Goal: Task Accomplishment & Management: Manage account settings

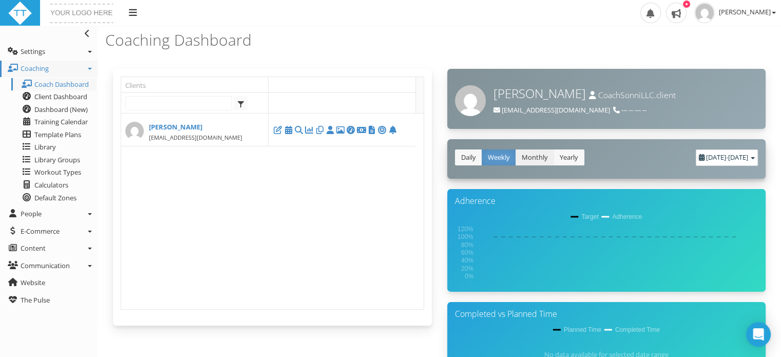
click at [532, 159] on link "Monthly" at bounding box center [535, 157] width 39 height 16
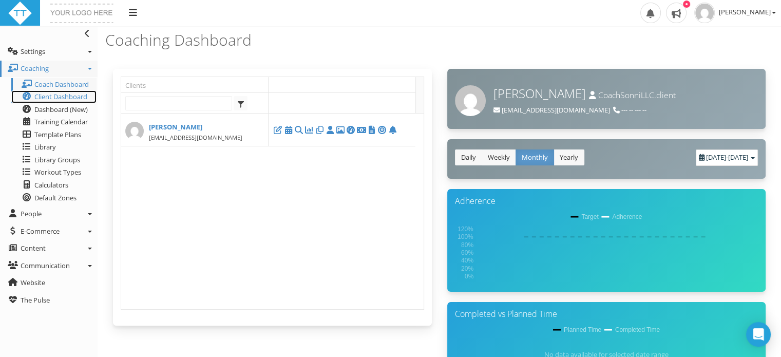
click at [40, 95] on span "Client Dashboard" at bounding box center [60, 96] width 53 height 9
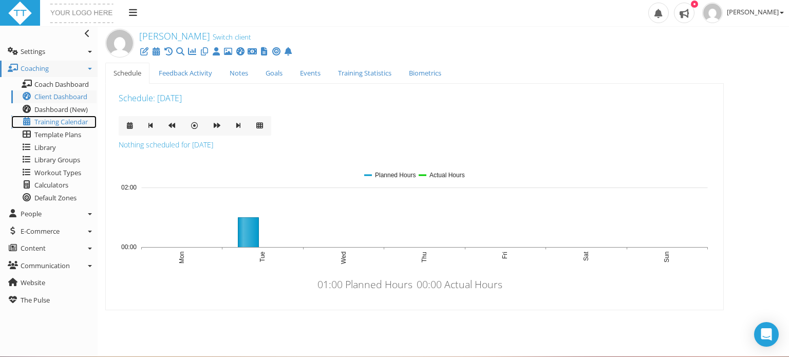
click at [51, 121] on span "Training Calendar" at bounding box center [60, 121] width 53 height 9
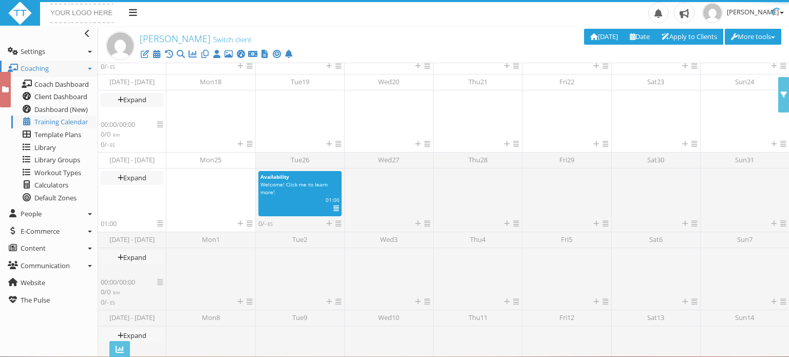
scroll to position [187, 0]
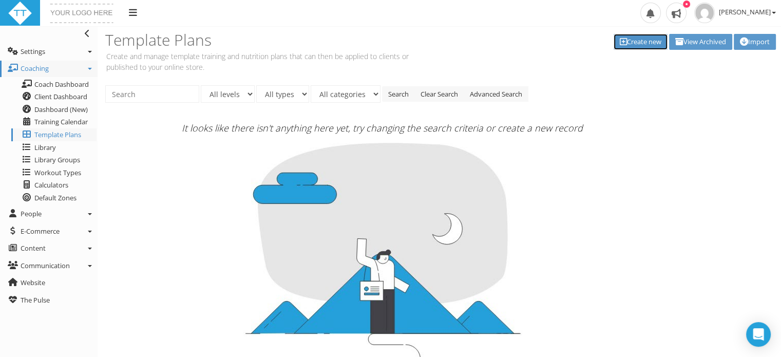
click at [635, 41] on link "Create new" at bounding box center [641, 42] width 54 height 16
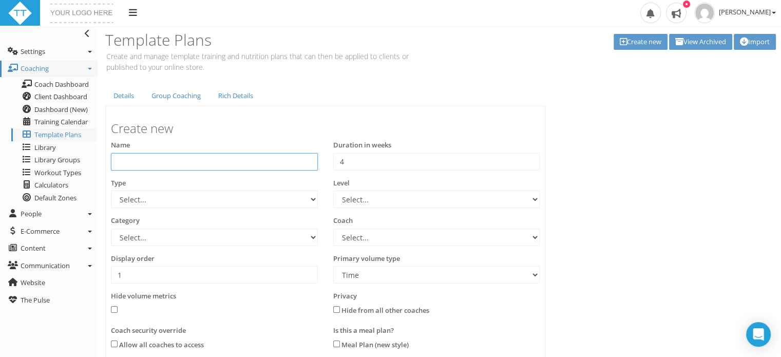
click at [136, 160] on input "text" at bounding box center [214, 161] width 207 height 17
click at [306, 199] on select "Select... 70.3 Half Iron distance Triathlon Alpine Climbing Core Cross-Country …" at bounding box center [214, 199] width 207 height 17
select select "c392f90a-4e30-4153-8e8f-a375e6267073"
click at [111, 191] on select "Select... 70.3 Half Iron distance Triathlon Alpine Climbing Core Cross-Country …" at bounding box center [214, 199] width 207 height 17
click at [140, 158] on input "text" at bounding box center [214, 161] width 207 height 17
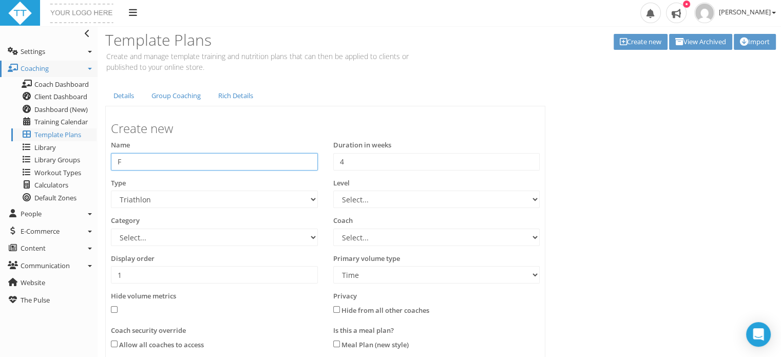
click at [140, 158] on input "F" at bounding box center [214, 161] width 207 height 17
type input "Four Week Block"
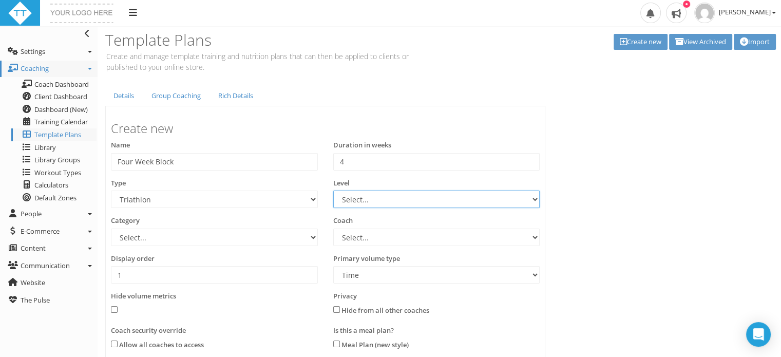
click at [382, 197] on select "Select... Advanced Any Beginner Beginner/Intermediate Intermediate Intermediate…" at bounding box center [436, 199] width 207 height 17
select select "3165c072-b607-4a0a-b1e4-5ba7108c81b2"
click at [333, 191] on select "Select... Advanced Any Beginner Beginner/Intermediate Intermediate Intermediate…" at bounding box center [436, 199] width 207 height 17
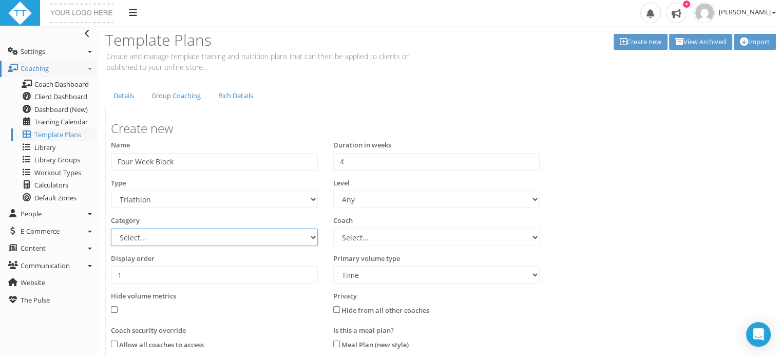
click at [263, 237] on select "Select... Athlete Profiles Bike Technique Biomechanics Book Reviews Coast to Co…" at bounding box center [214, 237] width 207 height 17
select select "0f4f7c26-05ae-4846-9ded-634b3c0a0a46"
click at [111, 229] on select "Select... Athlete Profiles Bike Technique Biomechanics Book Reviews Coast to Co…" at bounding box center [214, 237] width 207 height 17
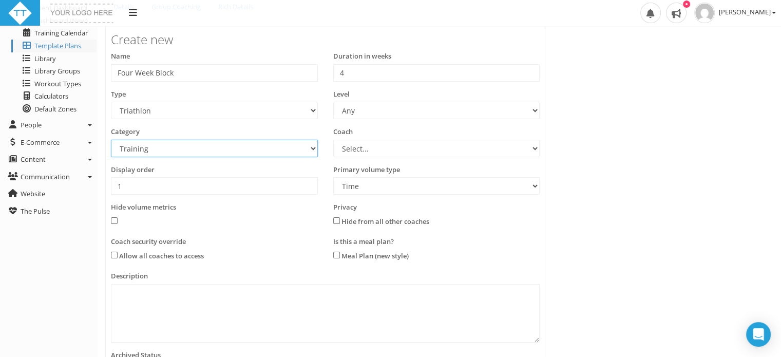
scroll to position [111, 0]
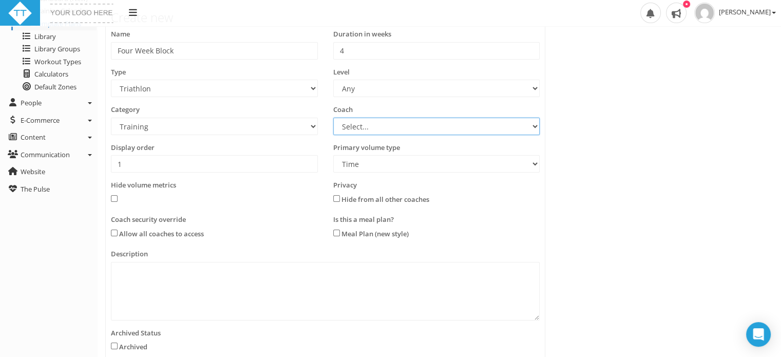
click at [473, 127] on select "Select... Sonni Dyer" at bounding box center [436, 126] width 207 height 17
select select "850671dd-c9f2-4ee4-a92b-b98c8e0367cf"
click at [333, 118] on select "Select... Sonni Dyer" at bounding box center [436, 126] width 207 height 17
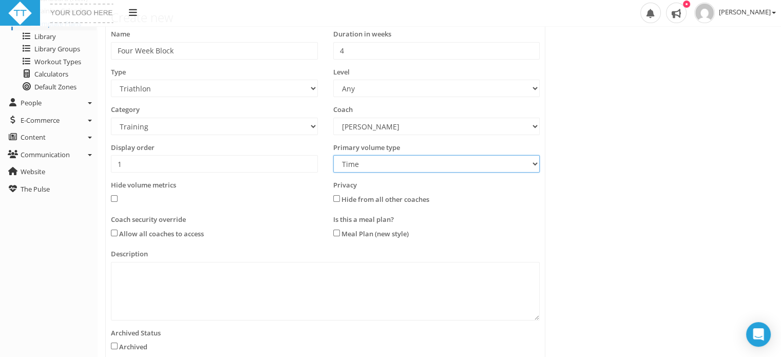
click at [458, 166] on select "Time Distance" at bounding box center [436, 163] width 207 height 17
click at [333, 155] on select "Time Distance" at bounding box center [436, 163] width 207 height 17
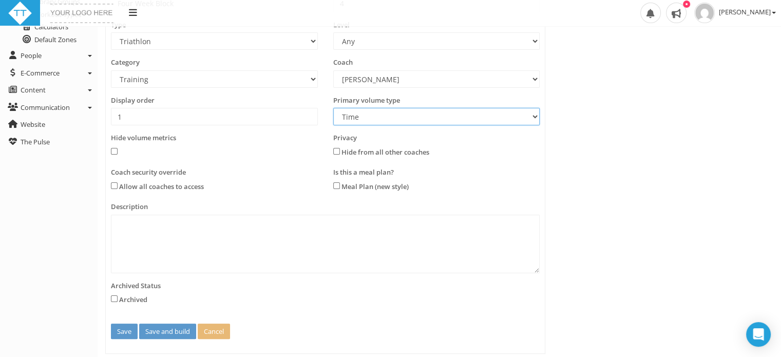
scroll to position [182, 0]
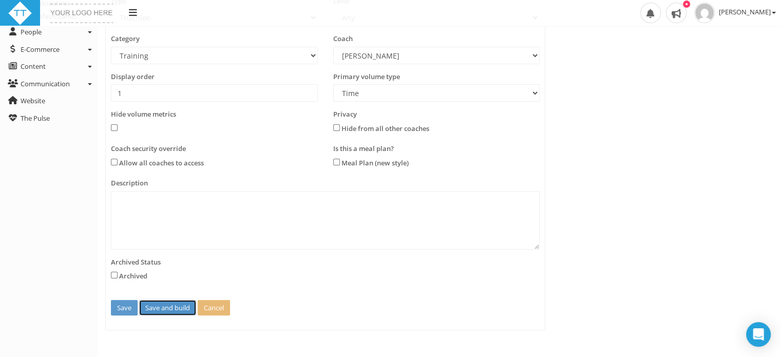
click at [157, 306] on button "Save and build" at bounding box center [167, 308] width 57 height 16
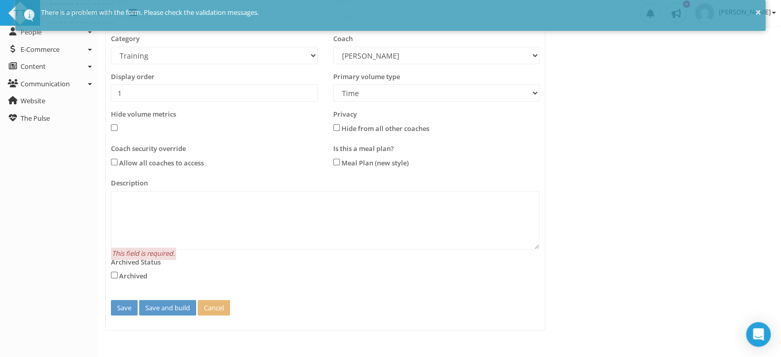
click at [249, 269] on div "Archived Status Archived" at bounding box center [214, 270] width 207 height 27
click at [144, 263] on label "Archived Status" at bounding box center [136, 262] width 50 height 10
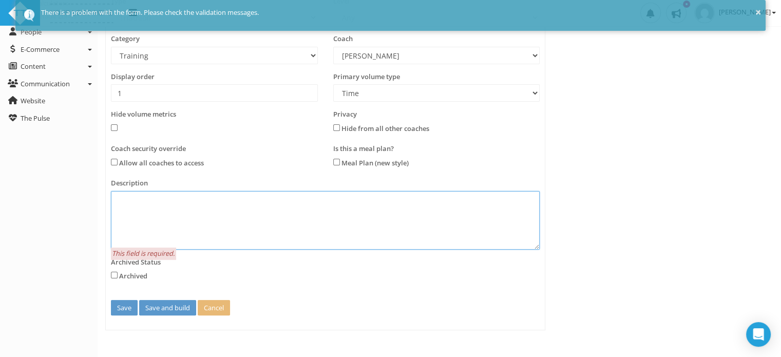
click at [160, 211] on textarea at bounding box center [325, 220] width 429 height 59
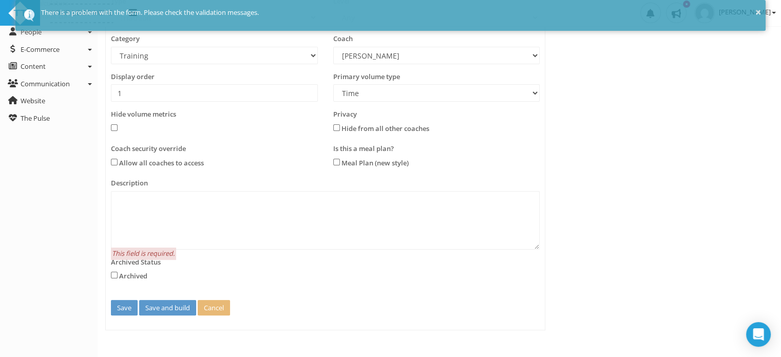
click at [315, 184] on div "Description This field is required." at bounding box center [325, 213] width 429 height 71
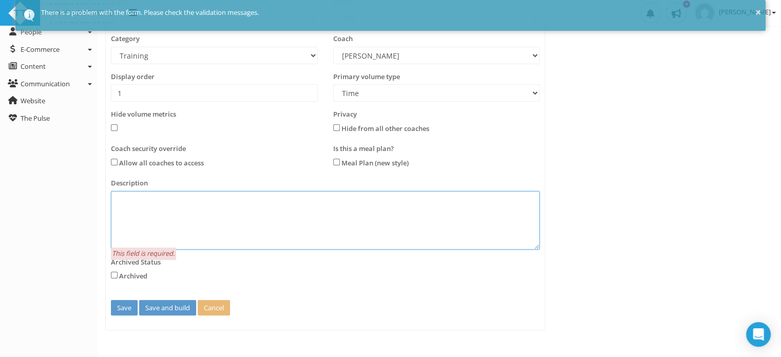
click at [122, 199] on textarea at bounding box center [325, 220] width 429 height 59
type textarea "Calendar for 4 Week Block, Triathlon"
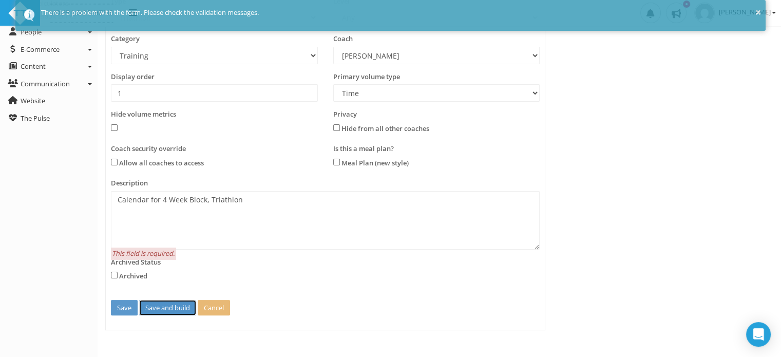
click at [158, 310] on button "Save and build" at bounding box center [167, 308] width 57 height 16
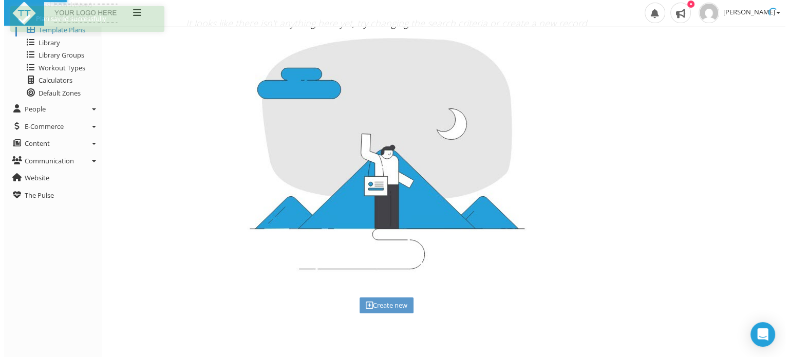
scroll to position [0, 0]
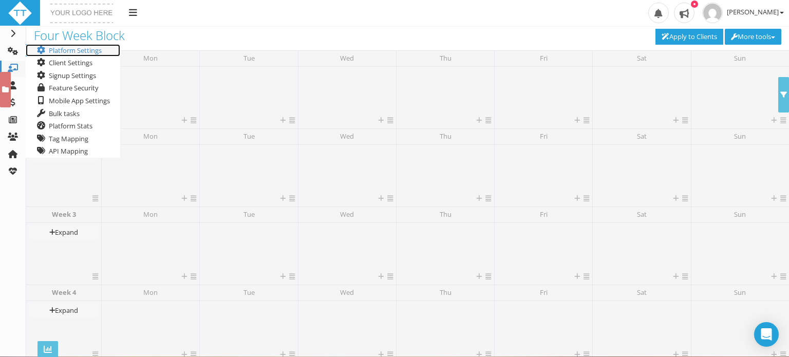
click at [56, 47] on link "Platform Settings" at bounding box center [73, 50] width 95 height 13
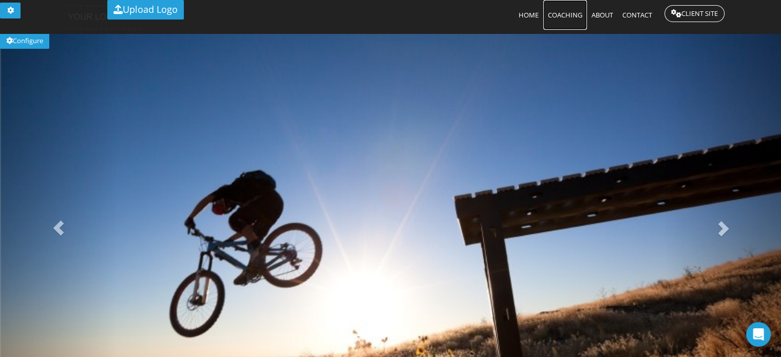
click at [563, 16] on span "Coaching" at bounding box center [565, 14] width 34 height 9
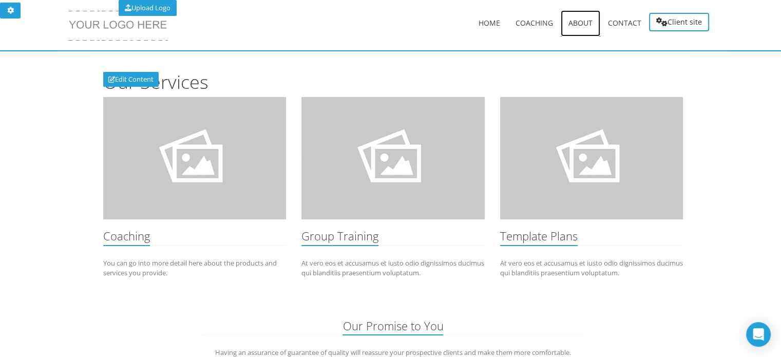
click at [582, 24] on span "About" at bounding box center [581, 23] width 24 height 10
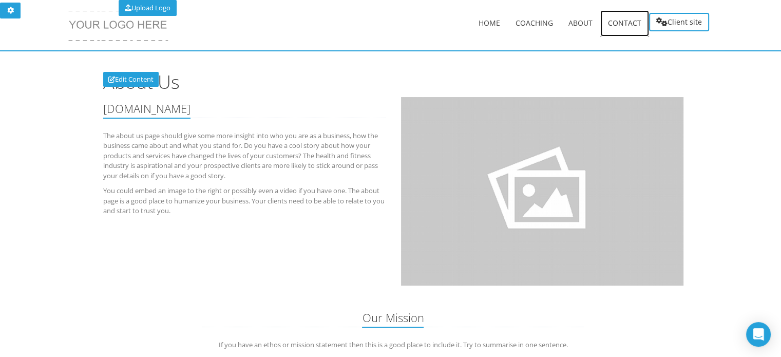
click at [620, 22] on span "Contact" at bounding box center [624, 23] width 33 height 10
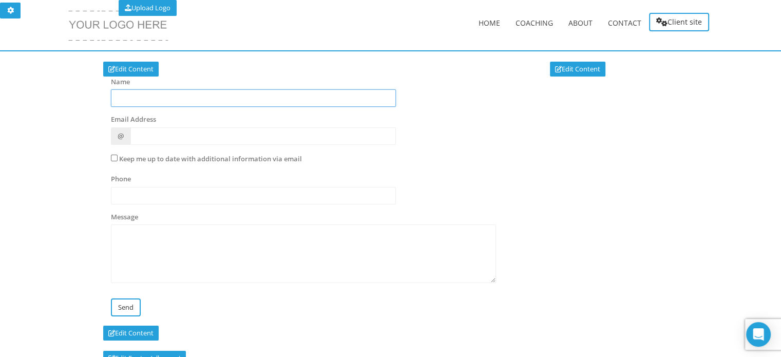
click at [158, 95] on input "text" at bounding box center [253, 97] width 285 height 17
type input "[PERSON_NAME]"
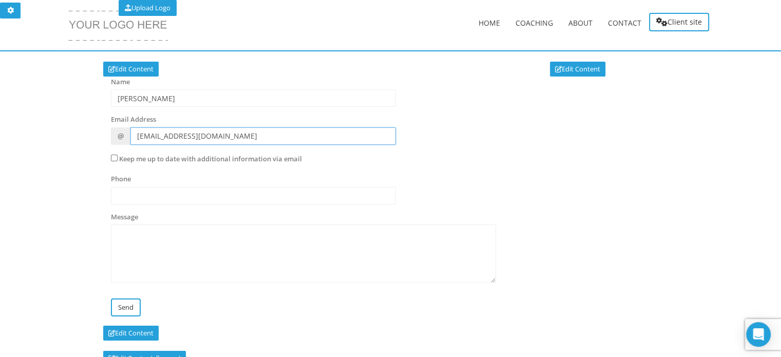
type input "sonni@coachsonni.com"
click at [116, 199] on input "text" at bounding box center [253, 195] width 285 height 17
click at [130, 195] on input "828.430.1838" at bounding box center [253, 195] width 285 height 17
type input "1-828-430-1838"
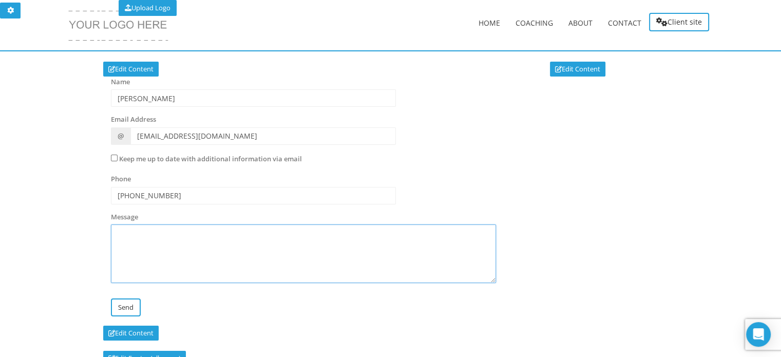
click at [175, 277] on textarea at bounding box center [303, 253] width 385 height 59
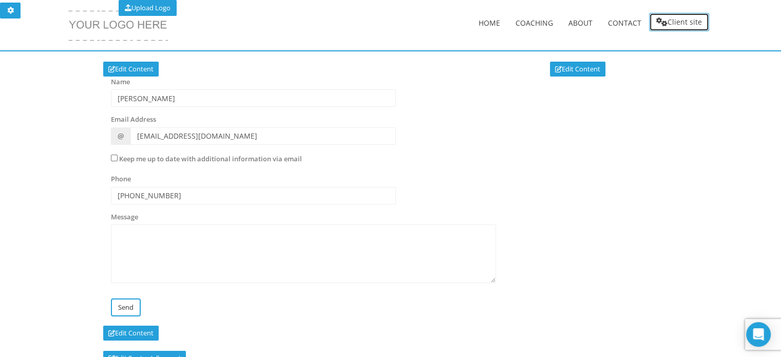
click at [686, 23] on link "Client site" at bounding box center [679, 22] width 60 height 18
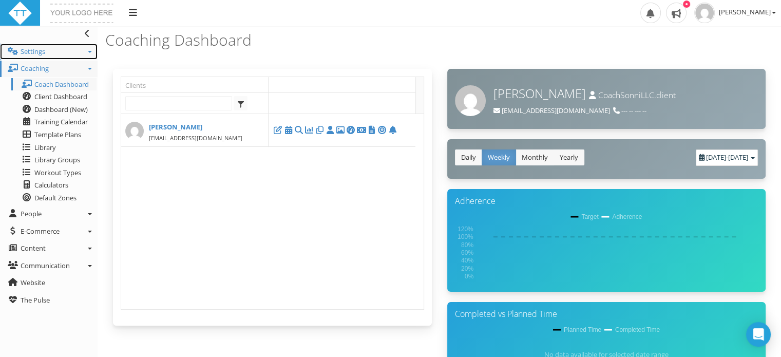
click at [89, 52] on icon at bounding box center [90, 52] width 4 height 2
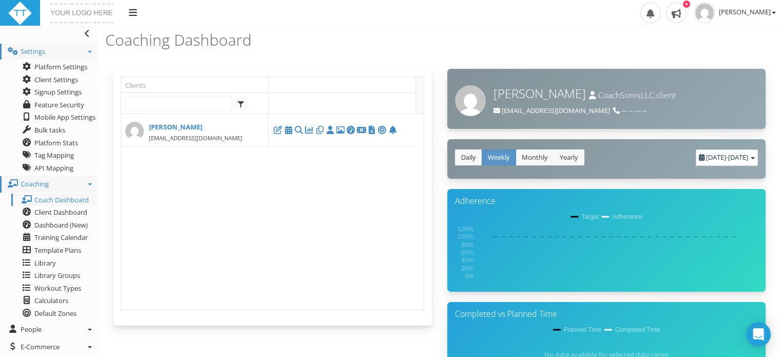
click at [89, 52] on icon at bounding box center [90, 52] width 4 height 2
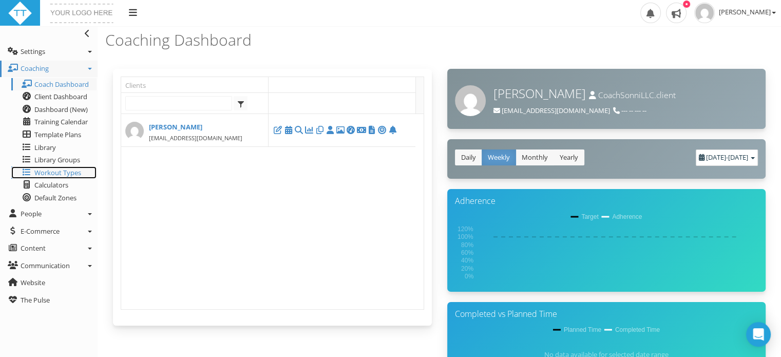
click at [46, 172] on span "Workout Types" at bounding box center [57, 172] width 47 height 9
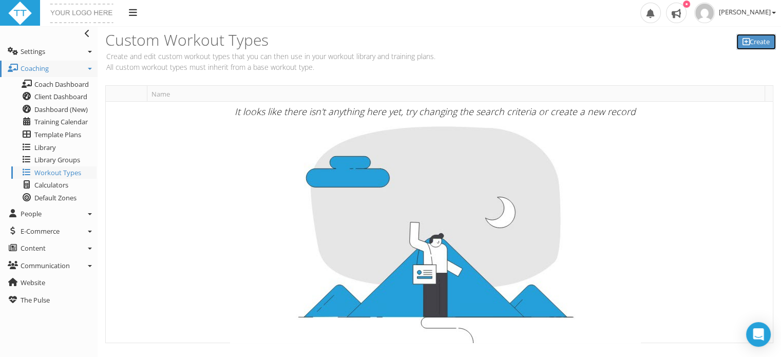
click at [753, 44] on link "Create" at bounding box center [757, 42] width 40 height 16
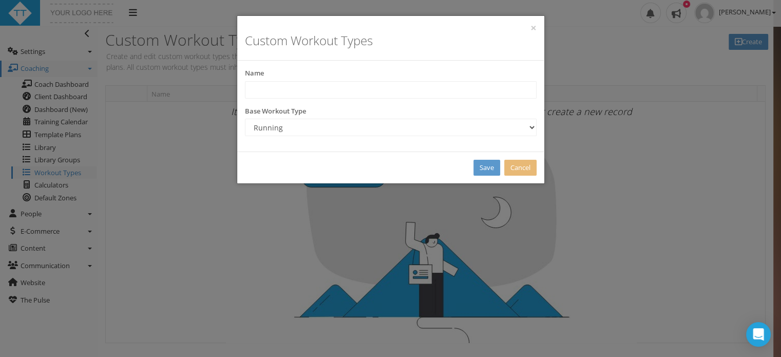
click at [286, 80] on div "Name" at bounding box center [391, 83] width 292 height 30
click at [275, 87] on input "text" at bounding box center [391, 89] width 292 height 17
type input "Swim"
click at [278, 126] on select "Running Swimming Cycling Mountain Biking Walking Brick Strength Yoga Surfing Re…" at bounding box center [391, 127] width 292 height 17
select select "Swim"
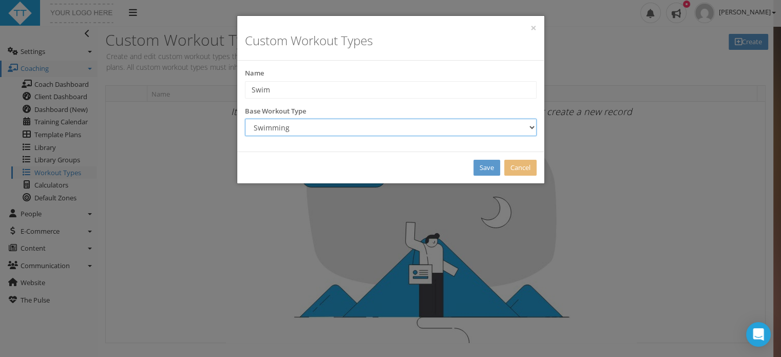
click at [245, 119] on select "Running Swimming Cycling Mountain Biking Walking Brick Strength Yoga Surfing Re…" at bounding box center [391, 127] width 292 height 17
click at [483, 163] on link "Save" at bounding box center [487, 168] width 27 height 16
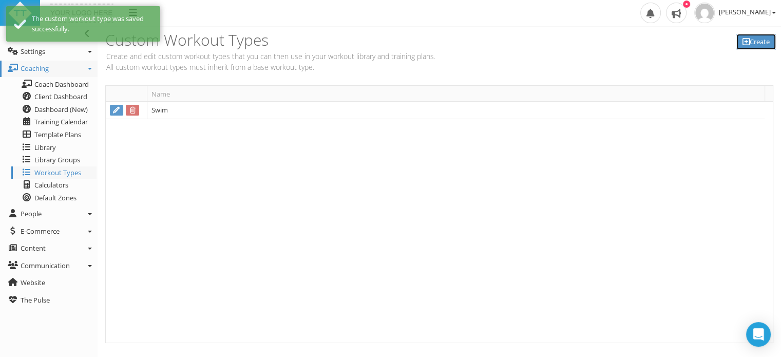
click at [753, 46] on link "Create" at bounding box center [757, 42] width 40 height 16
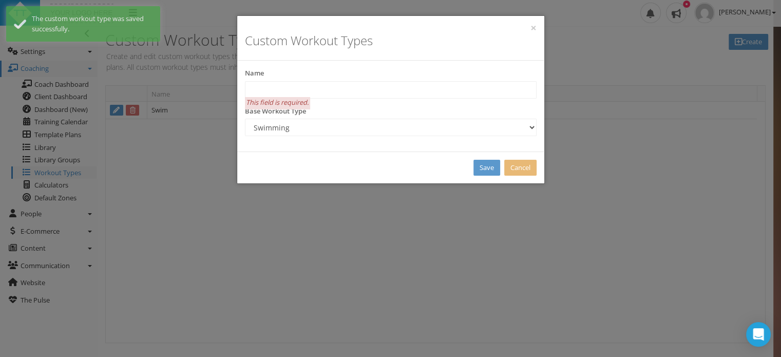
click at [269, 80] on div "Name This field is required." at bounding box center [391, 83] width 292 height 30
click at [265, 88] on input "text" at bounding box center [391, 89] width 292 height 17
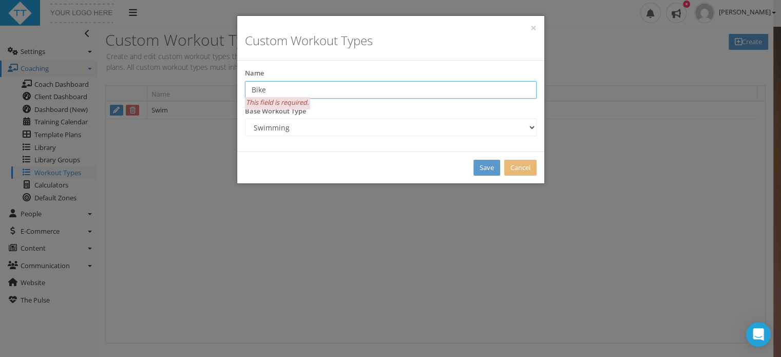
type input "Bike"
click at [276, 128] on select "Running Swimming Cycling Mountain Biking Walking Brick Strength Yoga Surfing Re…" at bounding box center [391, 127] width 292 height 17
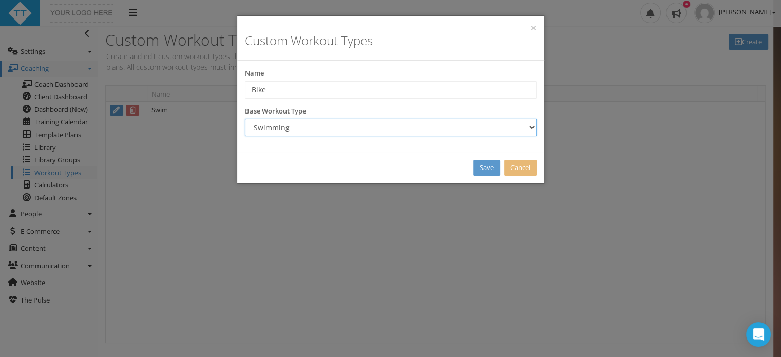
select select "Bike"
click at [245, 119] on select "Running Swimming Cycling Mountain Biking Walking Brick Strength Yoga Surfing Re…" at bounding box center [391, 127] width 292 height 17
click at [484, 172] on link "Save" at bounding box center [487, 168] width 27 height 16
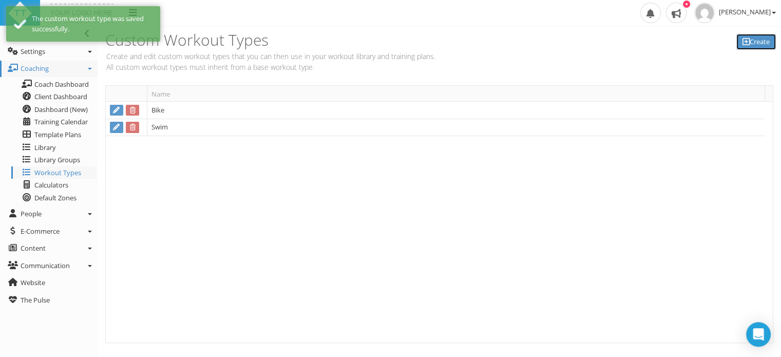
click at [756, 44] on link "Create" at bounding box center [757, 42] width 40 height 16
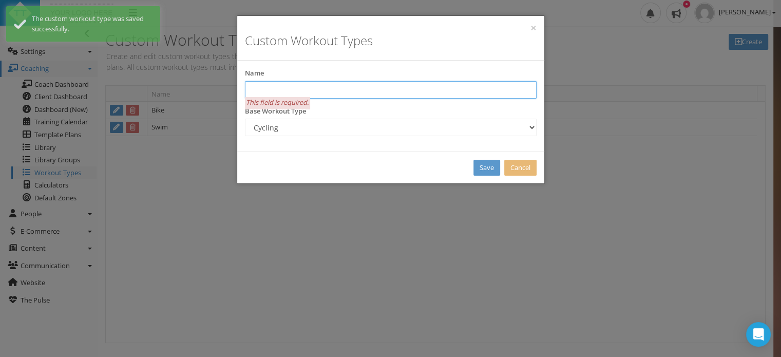
click at [273, 93] on input "text" at bounding box center [391, 89] width 292 height 17
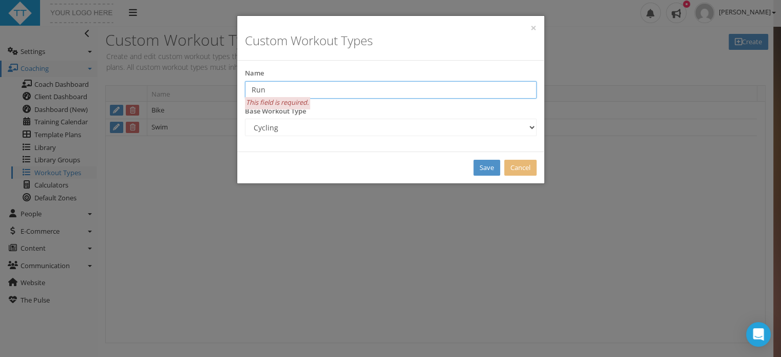
type input "Run"
click at [481, 171] on link "Save" at bounding box center [487, 168] width 27 height 16
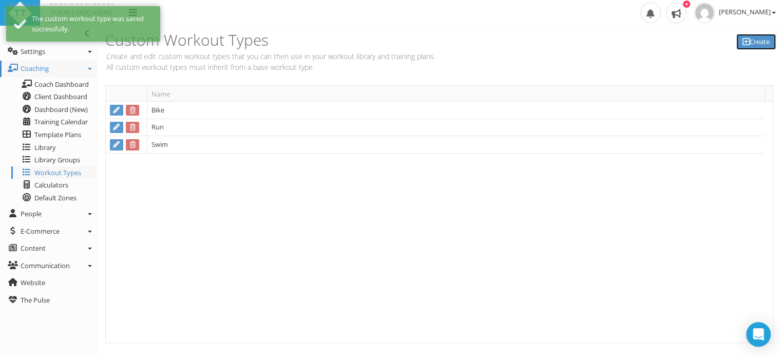
click at [751, 40] on link "Create" at bounding box center [757, 42] width 40 height 16
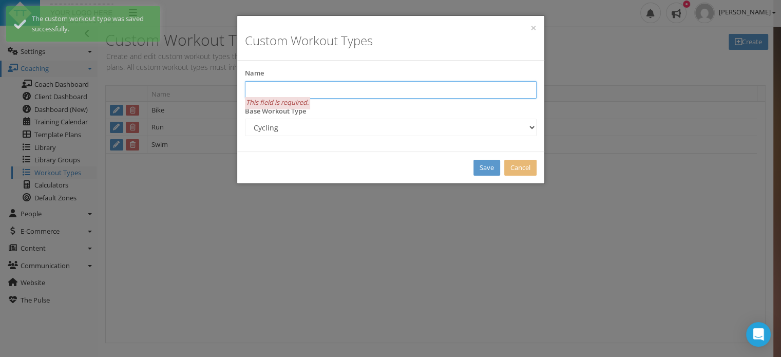
click at [279, 92] on input "text" at bounding box center [391, 89] width 292 height 17
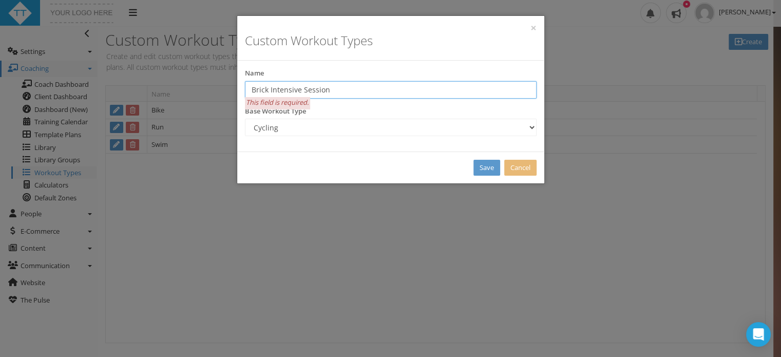
type input "Brick Intensive Session"
click at [278, 138] on div "Base Workout Type Running Swimming Cycling Mountain Biking Walking Brick Streng…" at bounding box center [390, 125] width 307 height 38
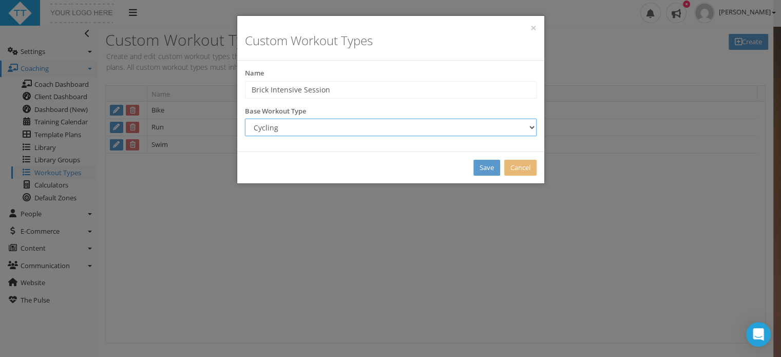
click at [276, 130] on select "Running Swimming Cycling Mountain Biking Walking Brick Strength Yoga Surfing Re…" at bounding box center [391, 127] width 292 height 17
select select "Brick"
click at [245, 119] on select "Running Swimming Cycling Mountain Biking Walking Brick Strength Yoga Surfing Re…" at bounding box center [391, 127] width 292 height 17
click at [485, 160] on link "Save" at bounding box center [487, 168] width 27 height 16
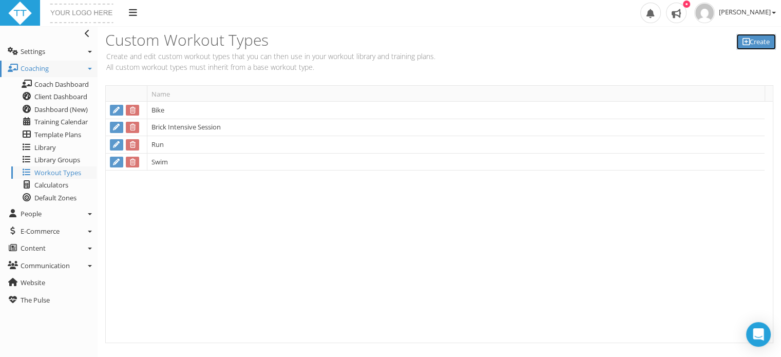
click at [751, 44] on link "Create" at bounding box center [757, 42] width 40 height 16
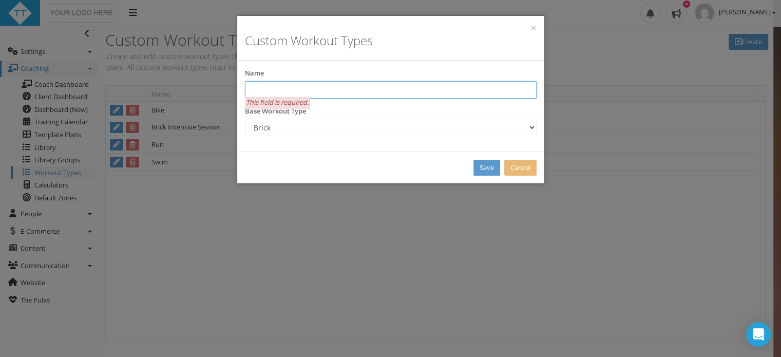
click at [293, 88] on input "text" at bounding box center [391, 89] width 292 height 17
type input "Functional Movement Sequence"
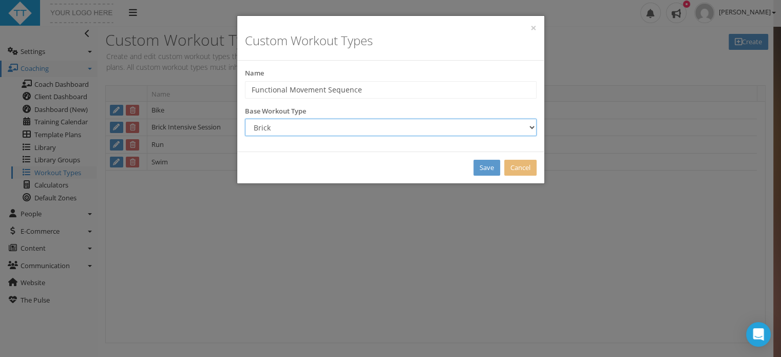
click at [309, 123] on select "Running Swimming Cycling Mountain Biking Walking Brick Strength Yoga Surfing Re…" at bounding box center [391, 127] width 292 height 17
select select "Custom"
click at [245, 119] on select "Running Swimming Cycling Mountain Biking Walking Brick Strength Yoga Surfing Re…" at bounding box center [391, 127] width 292 height 17
click at [349, 92] on input "Functional Movement Sequence" at bounding box center [391, 89] width 292 height 17
click at [486, 170] on link "Save" at bounding box center [487, 168] width 27 height 16
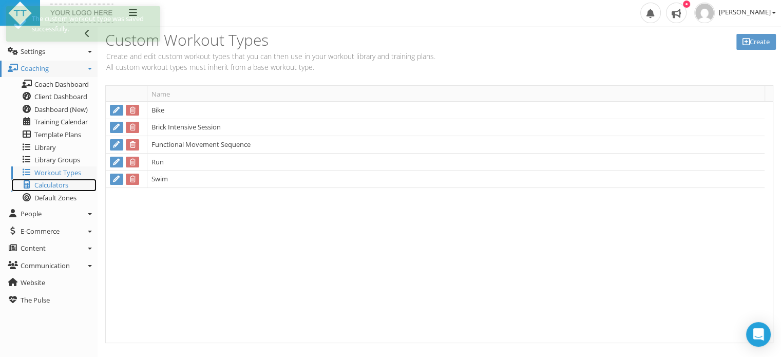
click at [62, 182] on span "Calculators" at bounding box center [51, 184] width 34 height 9
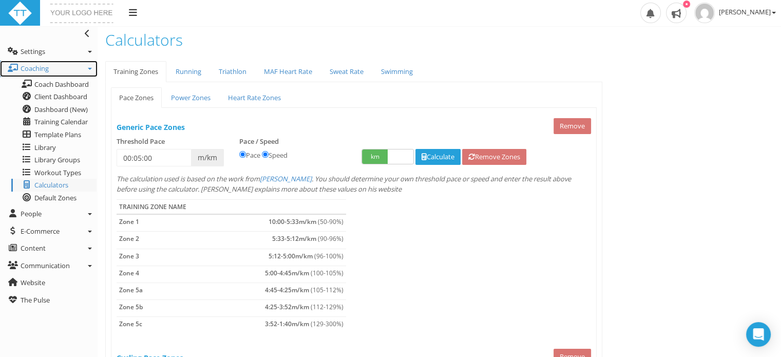
click at [92, 67] on link "Coaching" at bounding box center [49, 69] width 98 height 16
click at [90, 68] on icon at bounding box center [90, 69] width 4 height 2
click at [60, 81] on span "Coach Dashboard" at bounding box center [61, 84] width 54 height 9
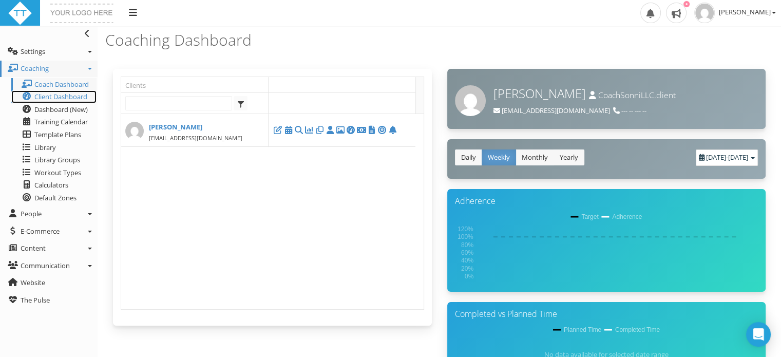
click at [57, 100] on span "Client Dashboard" at bounding box center [60, 96] width 53 height 9
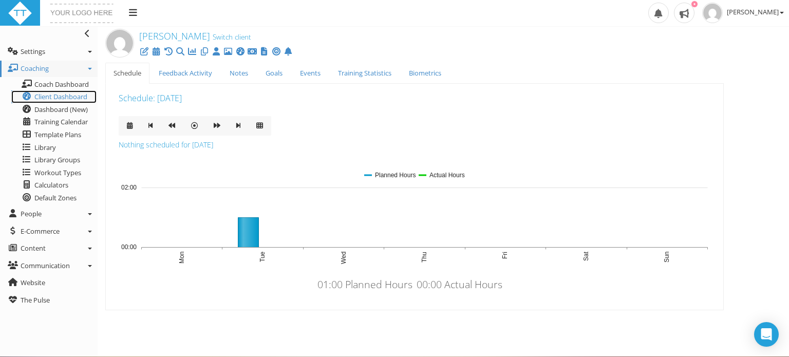
click at [57, 100] on span "Client Dashboard" at bounding box center [60, 96] width 53 height 9
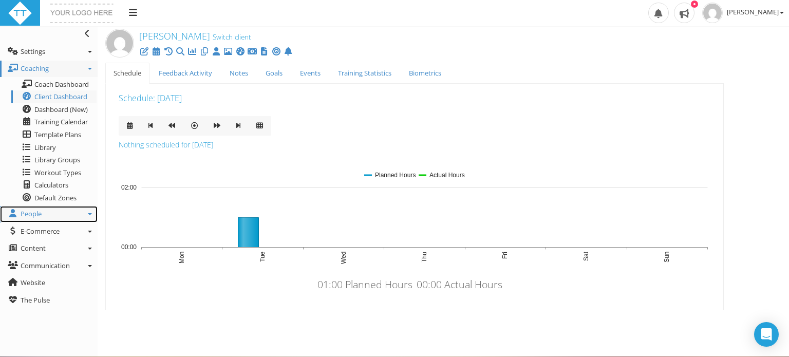
click at [35, 215] on span "People" at bounding box center [31, 213] width 21 height 9
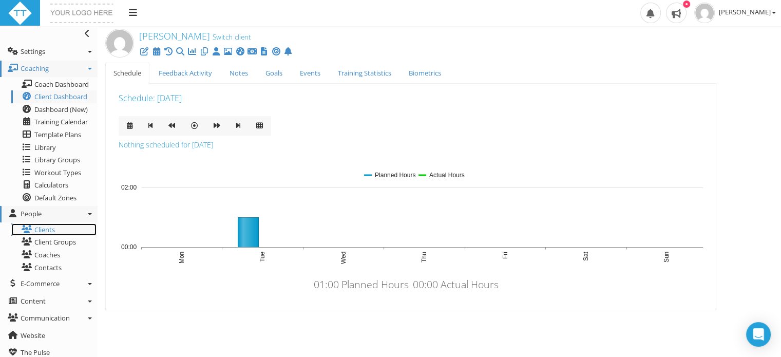
click at [42, 229] on link "Clients" at bounding box center [53, 229] width 85 height 13
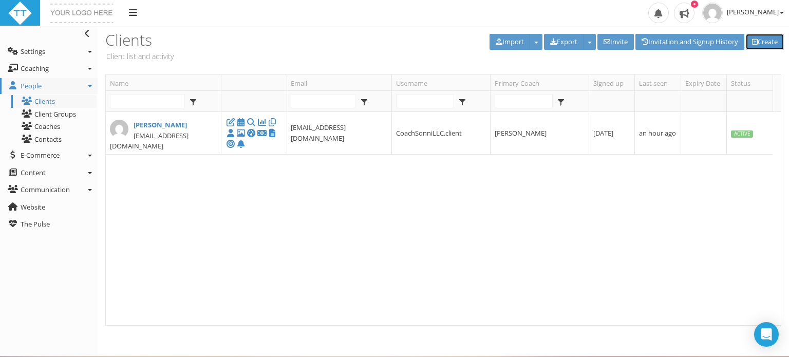
click at [760, 43] on link "Create" at bounding box center [765, 42] width 38 height 16
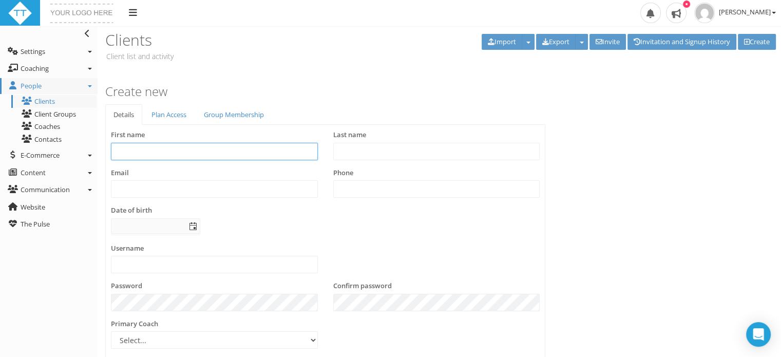
click at [137, 149] on input "text" at bounding box center [214, 151] width 207 height 17
type input "Elizabeth"
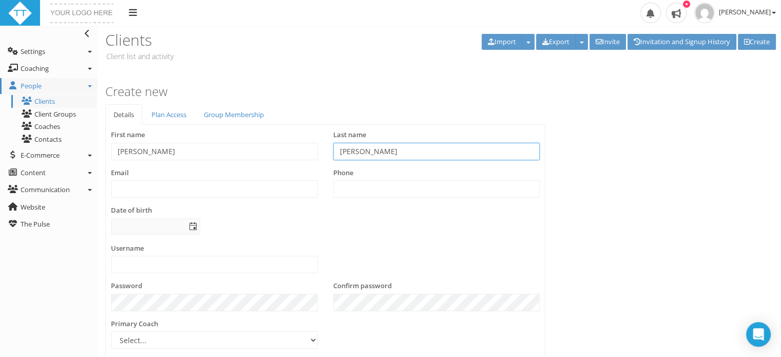
type input "Laseter"
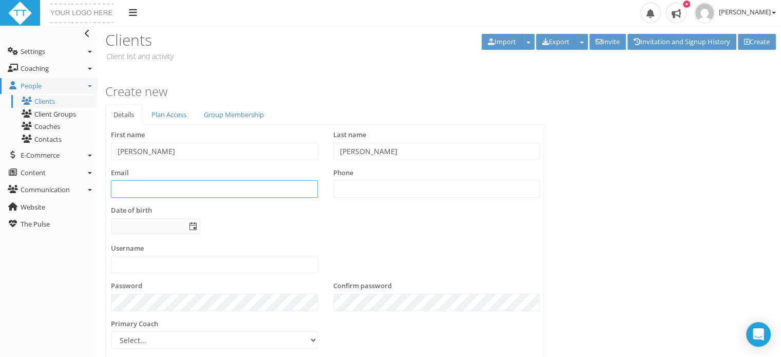
click at [160, 194] on input "text" at bounding box center [214, 188] width 207 height 17
paste input "[PERSON_NAME][EMAIL_ADDRESS][PERSON_NAME][DOMAIN_NAME]"
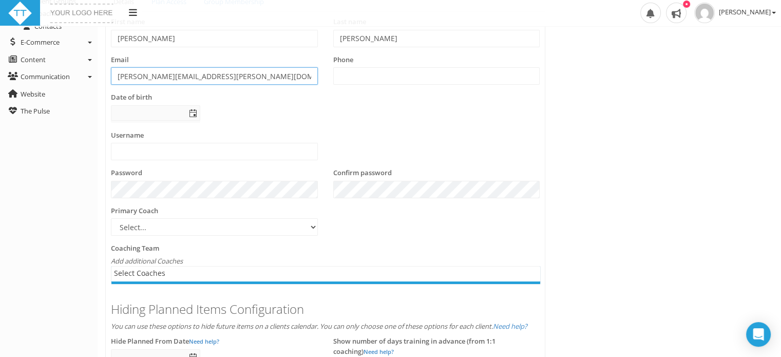
scroll to position [114, 0]
type input "[PERSON_NAME][EMAIL_ADDRESS][PERSON_NAME][DOMAIN_NAME]"
click at [162, 225] on select "Select... Sonni Dyer" at bounding box center [214, 226] width 207 height 17
select select "850671dd-c9f2-4ee4-a92b-b98c8e0367cf"
click at [111, 218] on select "Select... Sonni Dyer" at bounding box center [214, 226] width 207 height 17
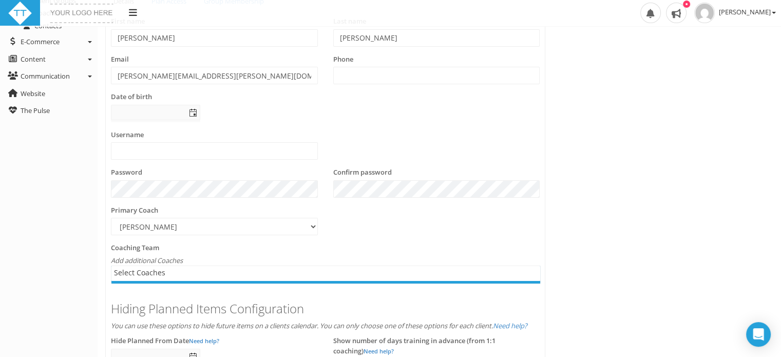
click at [152, 256] on icon "Add additional Coaches" at bounding box center [147, 260] width 72 height 9
click at [138, 151] on input "text" at bounding box center [214, 150] width 207 height 17
drag, startPoint x: 166, startPoint y: 121, endPoint x: 161, endPoint y: 139, distance: 18.7
click at [161, 139] on div "First name Elizabeth Last name Laseter Email elizabeth.laseter@gmail.com Phone …" at bounding box center [325, 286] width 429 height 541
click at [128, 147] on input "text" at bounding box center [214, 150] width 207 height 17
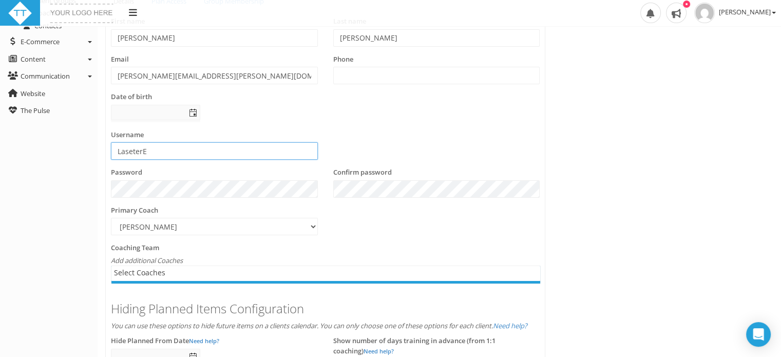
type input "LaseterE"
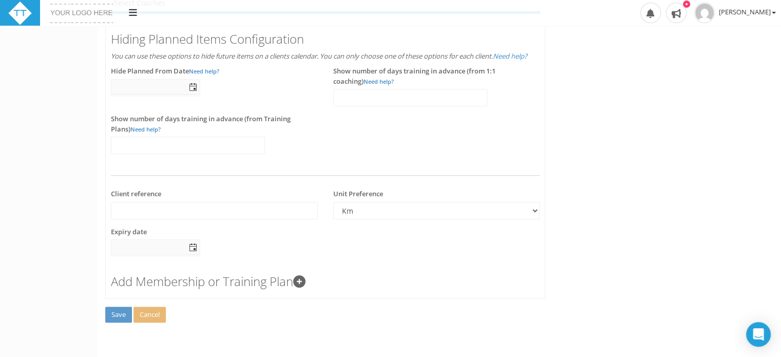
scroll to position [385, 0]
click at [428, 211] on select "km miles" at bounding box center [436, 208] width 207 height 17
select select "false"
click at [333, 200] on select "km miles" at bounding box center [436, 208] width 207 height 17
click at [193, 86] on span "select" at bounding box center [193, 85] width 8 height 8
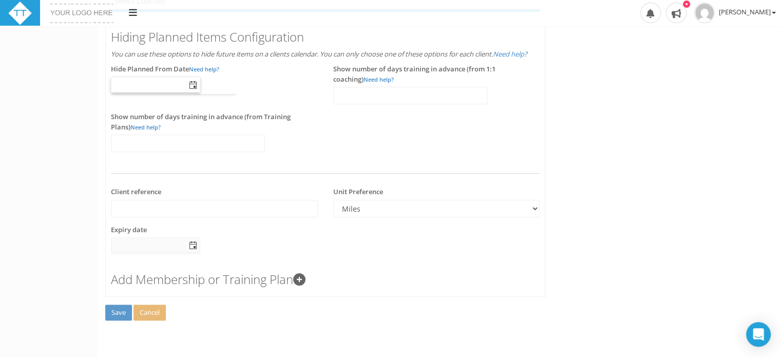
click at [279, 78] on div "Hide Planned From Date Need help?" at bounding box center [214, 79] width 207 height 30
click at [364, 82] on link "Need help?" at bounding box center [379, 80] width 30 height 8
click at [194, 86] on span "select" at bounding box center [193, 85] width 8 height 8
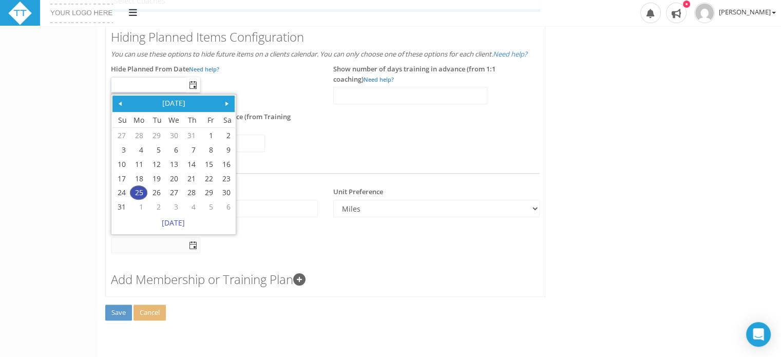
click at [228, 102] on span at bounding box center [227, 104] width 8 height 8
click at [227, 149] on link "13" at bounding box center [226, 149] width 16 height 13
type input "13 Sep 2025"
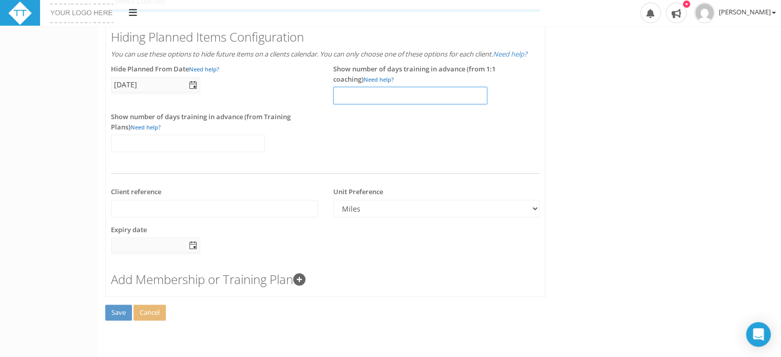
click at [362, 97] on input "number" at bounding box center [410, 95] width 154 height 17
type input "1"
click at [475, 93] on input "1" at bounding box center [410, 95] width 154 height 17
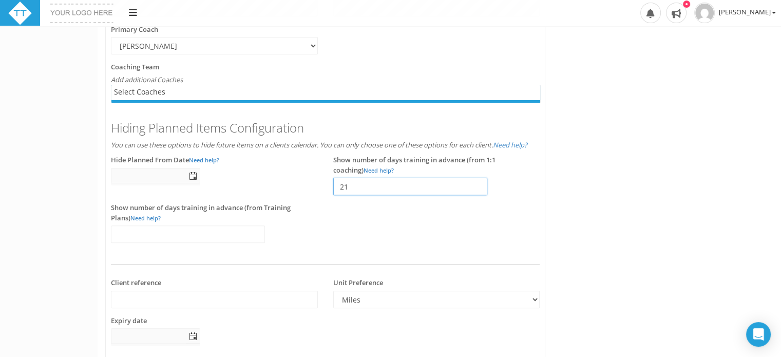
scroll to position [303, 0]
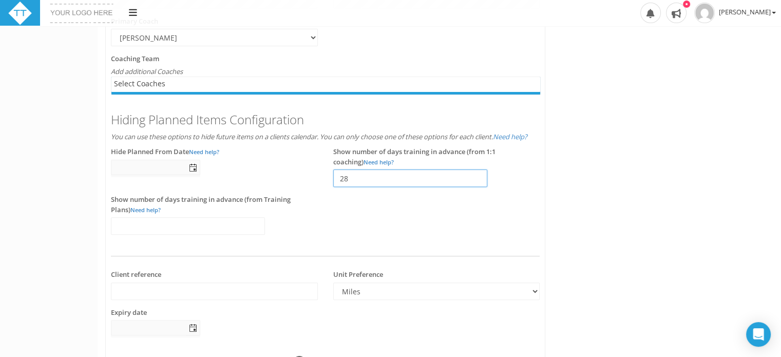
type input "28"
click at [125, 223] on input "number" at bounding box center [188, 225] width 154 height 17
type input "28"
click at [414, 202] on div "Hiding Planned Items Configuration You can use these options to hide future ite…" at bounding box center [325, 186] width 444 height 167
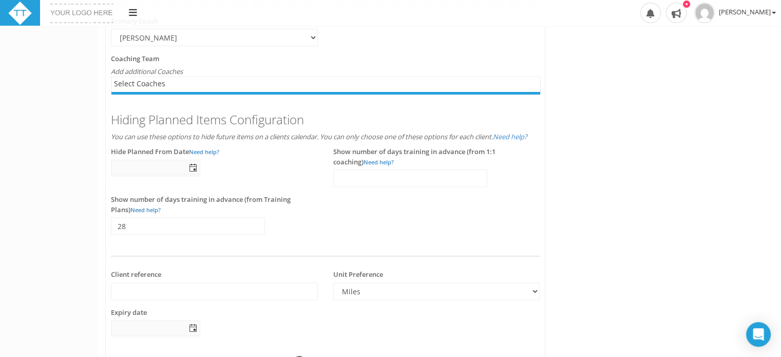
scroll to position [385, 0]
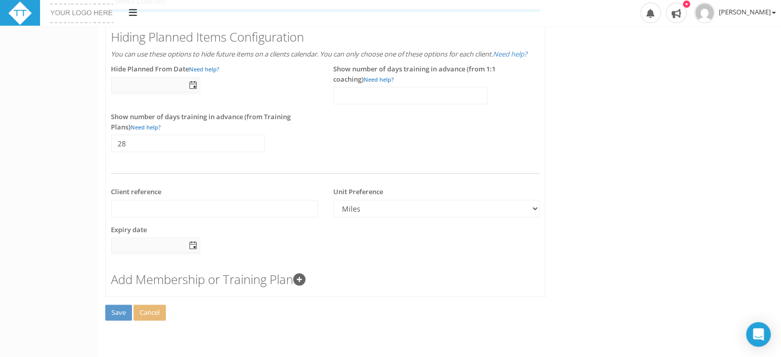
click at [306, 280] on icon at bounding box center [299, 279] width 12 height 12
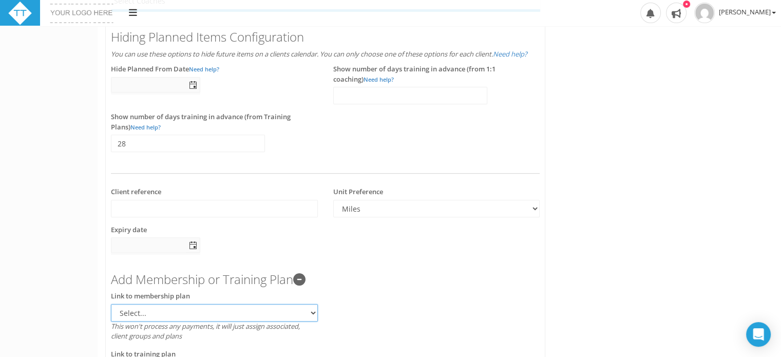
click at [310, 314] on select "Select..." at bounding box center [214, 312] width 207 height 17
click at [383, 281] on h3 "Add Membership or Training Plan" at bounding box center [325, 279] width 429 height 13
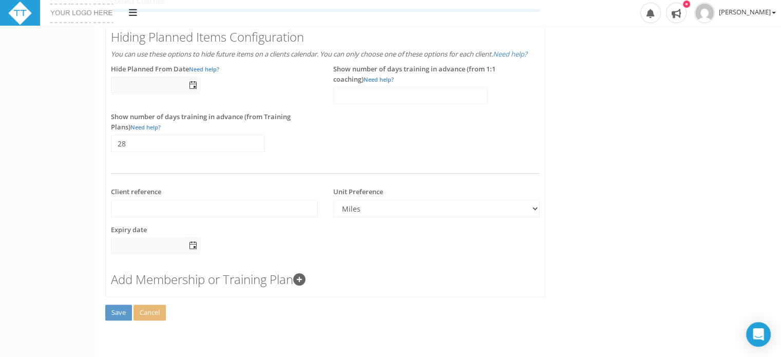
click at [305, 277] on icon at bounding box center [299, 279] width 12 height 12
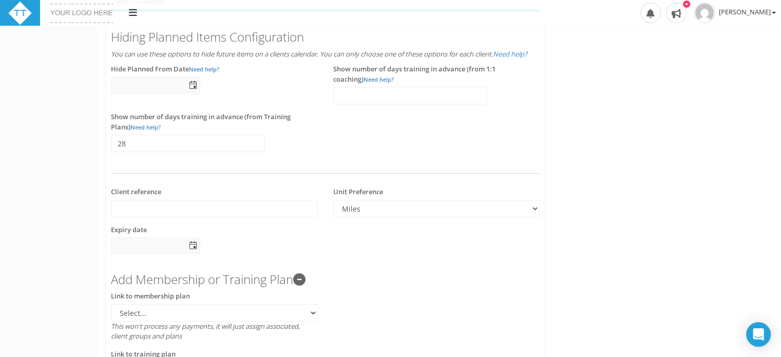
scroll to position [481, 0]
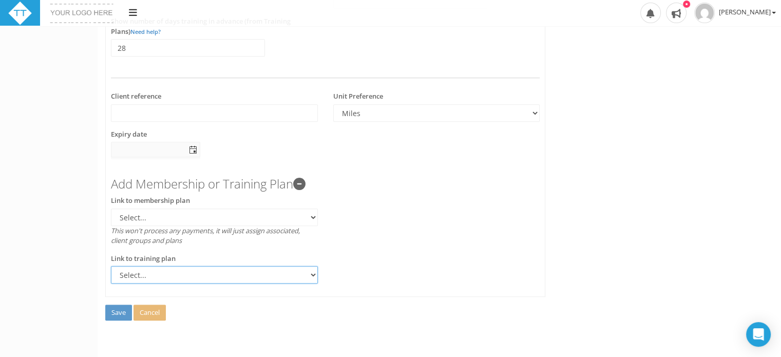
click at [308, 275] on select "Select... Four Week Block" at bounding box center [214, 274] width 207 height 17
click at [366, 234] on div "Link to membership plan Select... This won't process any payments, it will just…" at bounding box center [325, 225] width 444 height 58
click at [313, 216] on select "Select..." at bounding box center [214, 217] width 207 height 17
click at [384, 271] on div "Link to training plan Select... Four Week Block" at bounding box center [325, 273] width 444 height 38
click at [113, 311] on span "Save" at bounding box center [118, 312] width 14 height 9
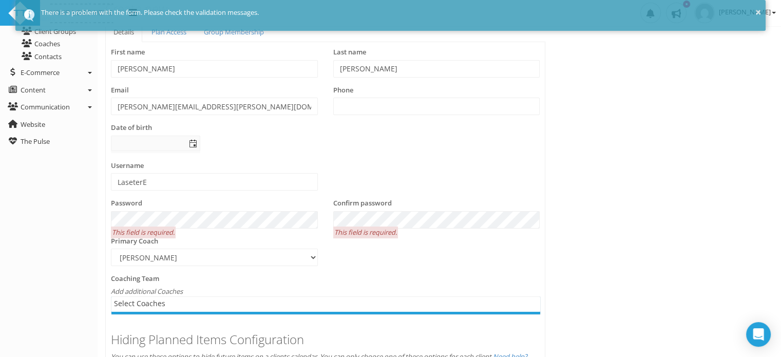
scroll to position [90, 0]
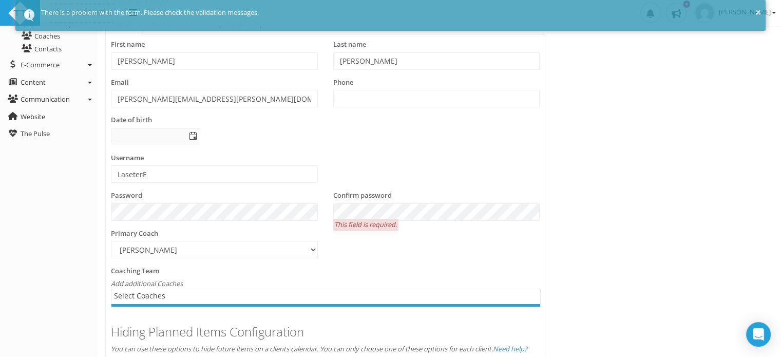
click at [386, 273] on div "Coaching Team Add additional Coaches Select Coaches Select Coaches" at bounding box center [325, 286] width 429 height 41
click at [71, 208] on div "Toggle navigation Settings Platform Settings Client Settings Signup Settings Fe…" at bounding box center [390, 342] width 781 height 813
click at [303, 211] on div "Password Confirm password" at bounding box center [325, 210] width 444 height 38
click at [416, 191] on div "Confirm password" at bounding box center [436, 206] width 207 height 30
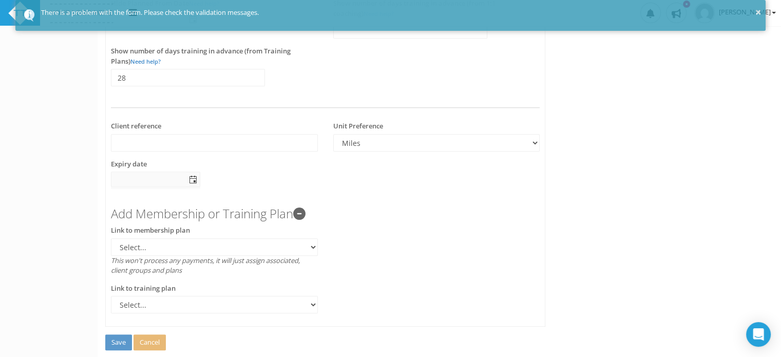
scroll to position [481, 0]
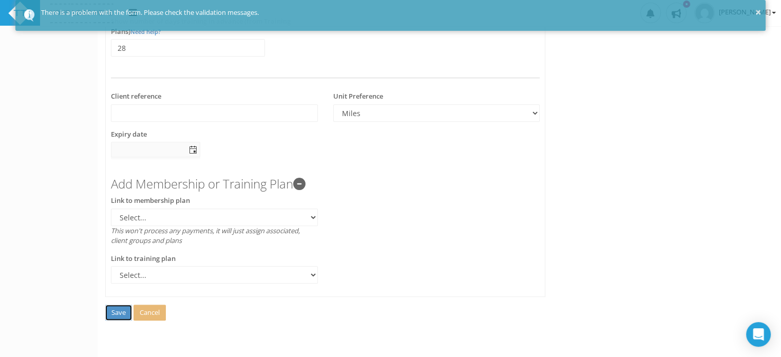
click at [119, 308] on span "Save" at bounding box center [118, 312] width 14 height 9
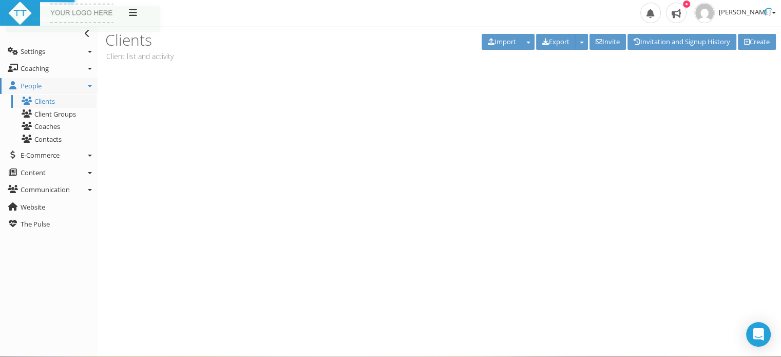
scroll to position [0, 0]
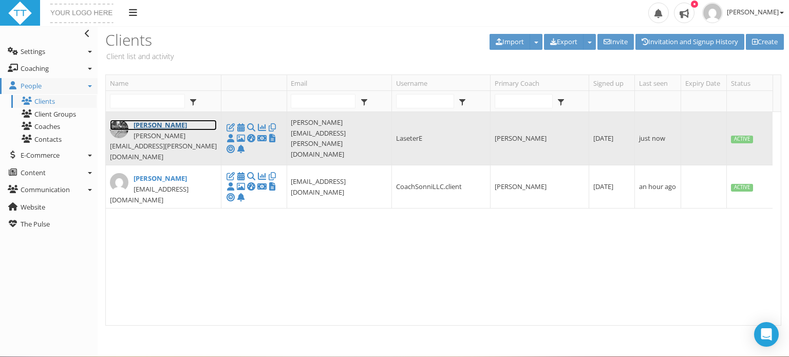
click at [173, 124] on link "Elizabeth Laseter" at bounding box center [163, 125] width 107 height 11
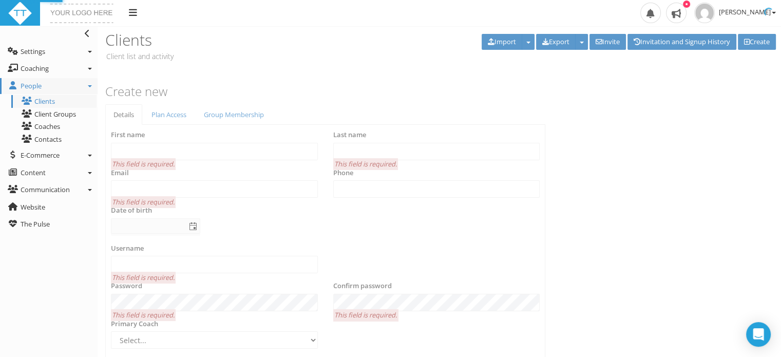
type input "Elizabeth"
type input "Laseter"
type input "elizabeth.laseter@gmail.com"
type input "LaseterE"
select select "850671dd-c9f2-4ee4-a92b-b98c8e0367cf"
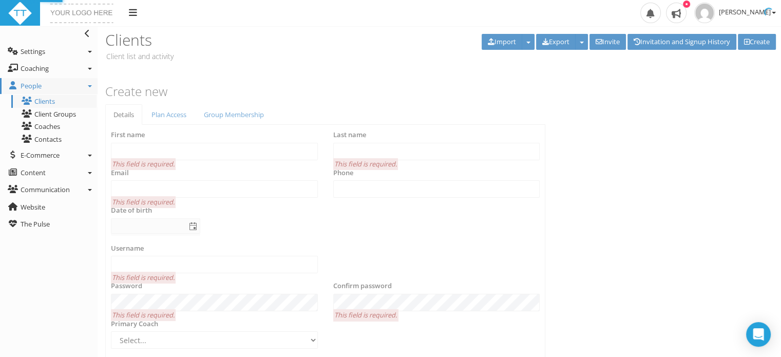
type input "28"
select select "false"
select select "850671dd-c9f2-4ee4-a92b-b98c8e0367cf"
select select "false"
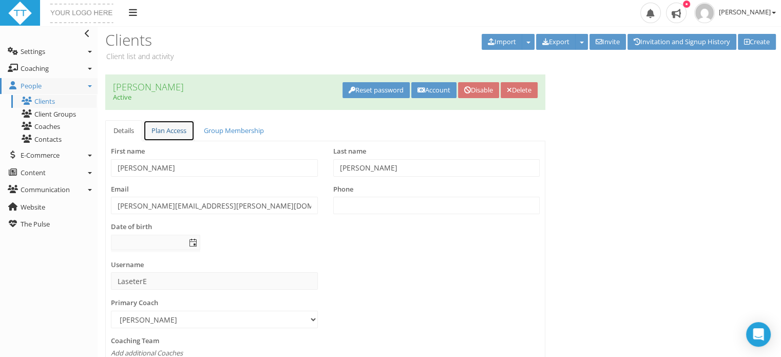
click at [172, 126] on link "Plan Access" at bounding box center [168, 130] width 51 height 21
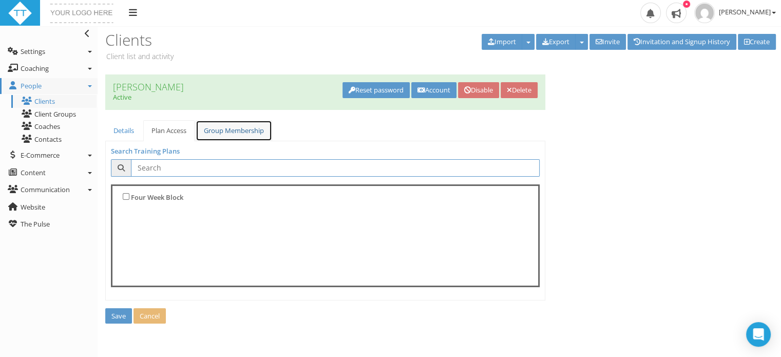
click at [218, 132] on link "Group Membership" at bounding box center [234, 130] width 77 height 21
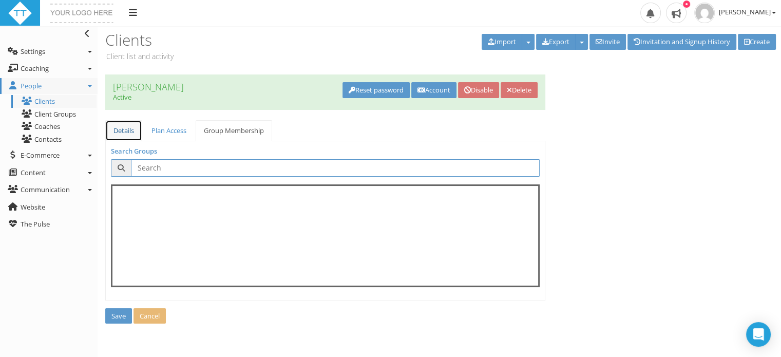
click at [114, 137] on link "Details" at bounding box center [123, 130] width 37 height 21
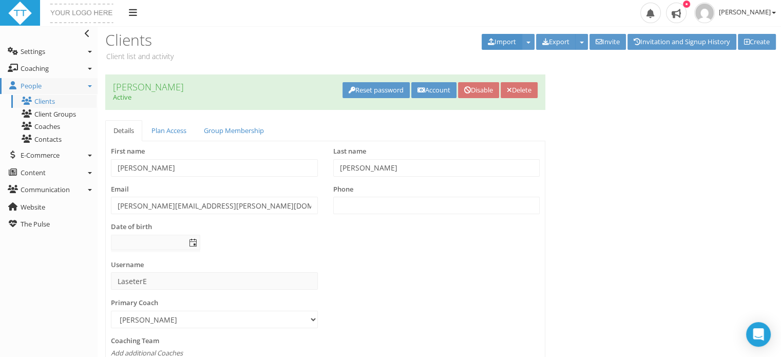
click at [507, 44] on button "Import" at bounding box center [502, 42] width 41 height 16
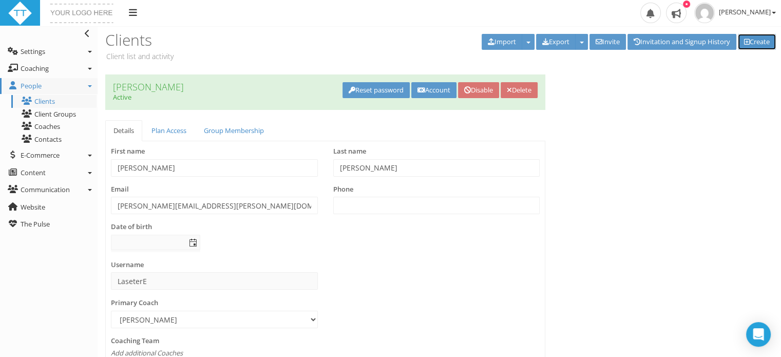
click at [754, 39] on link "Create" at bounding box center [757, 42] width 38 height 16
select select
select select "true"
select select
select select "true"
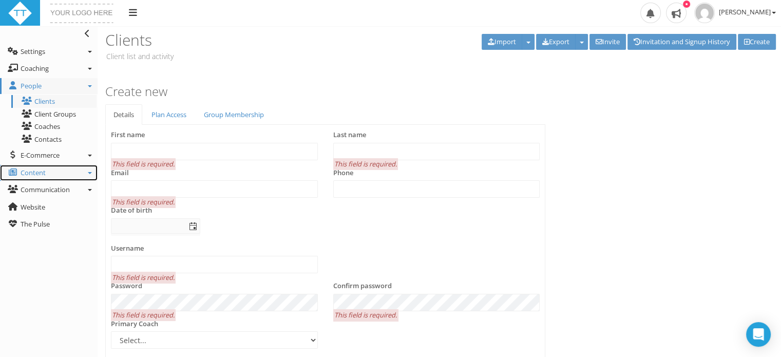
click at [51, 172] on link "Content" at bounding box center [49, 173] width 98 height 16
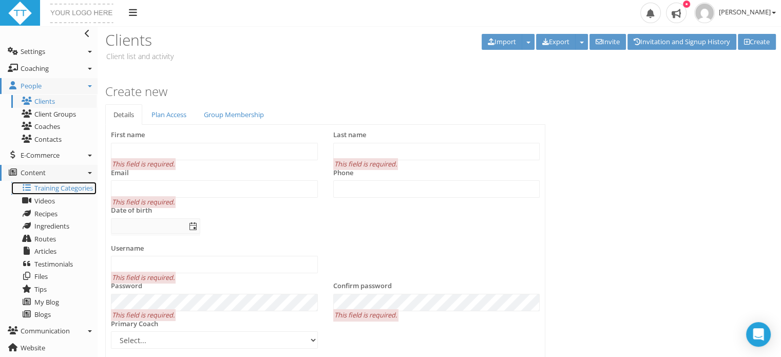
click at [51, 186] on span "Training Categories" at bounding box center [63, 187] width 59 height 9
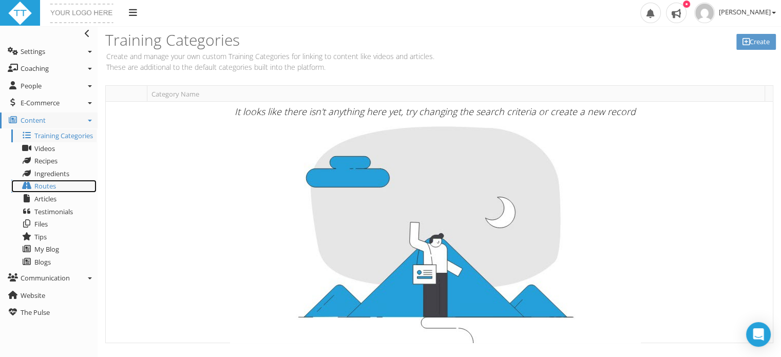
click at [51, 186] on span "Routes" at bounding box center [45, 185] width 22 height 9
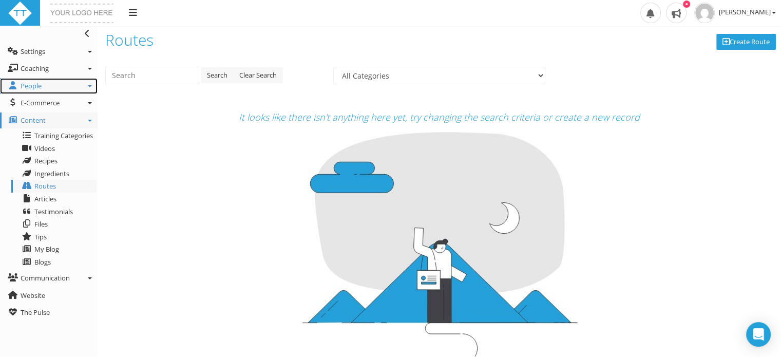
click at [34, 86] on span "People" at bounding box center [31, 85] width 21 height 9
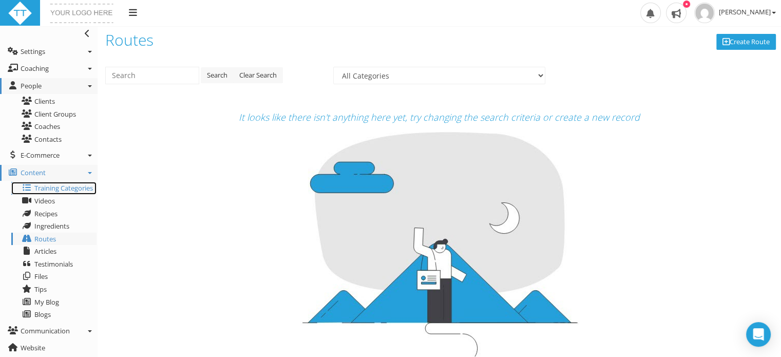
click at [47, 186] on span "Training Categories" at bounding box center [63, 187] width 59 height 9
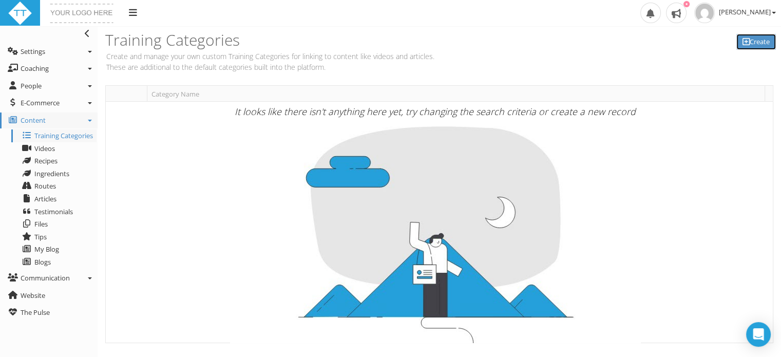
click at [743, 42] on icon at bounding box center [746, 42] width 7 height 1
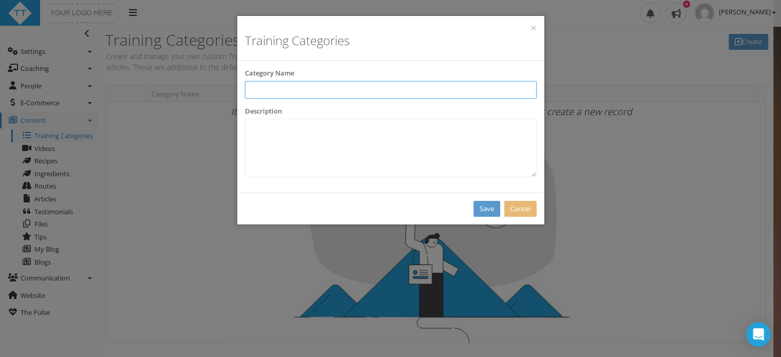
click at [376, 91] on input "text" at bounding box center [391, 89] width 292 height 17
click at [533, 30] on button "×" at bounding box center [534, 28] width 6 height 11
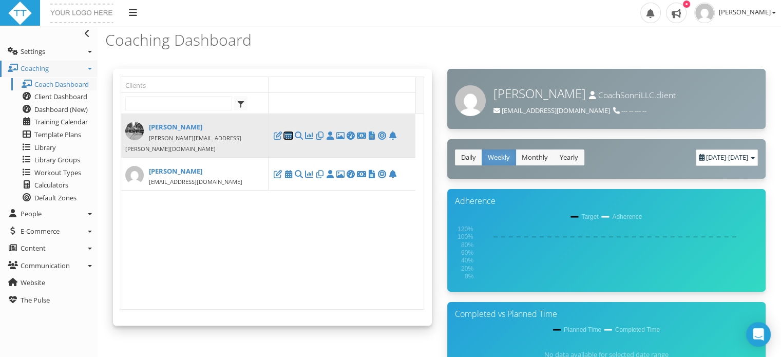
click at [291, 136] on icon at bounding box center [288, 136] width 10 height 1
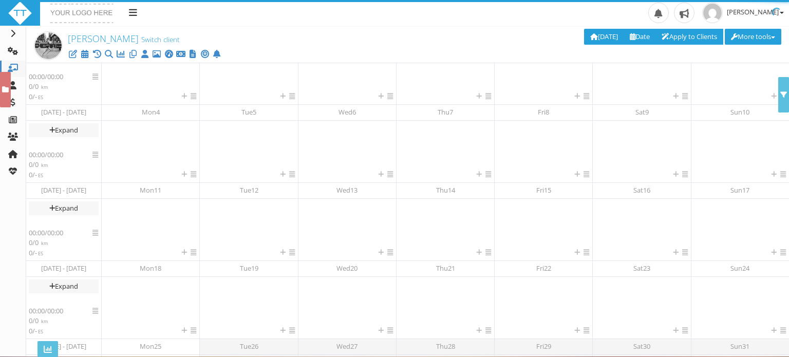
scroll to position [186, 0]
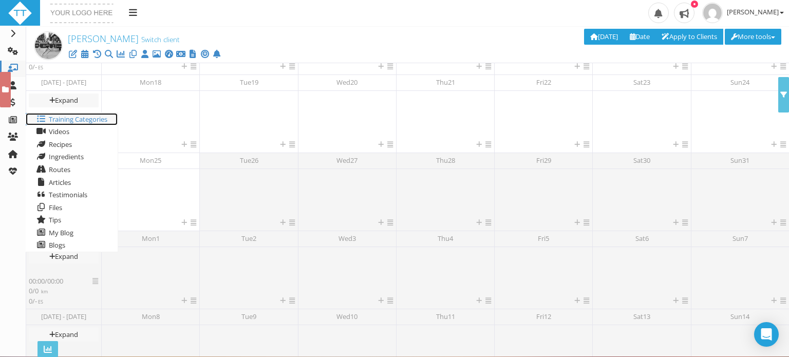
click at [63, 117] on span "Training Categories" at bounding box center [78, 119] width 59 height 9
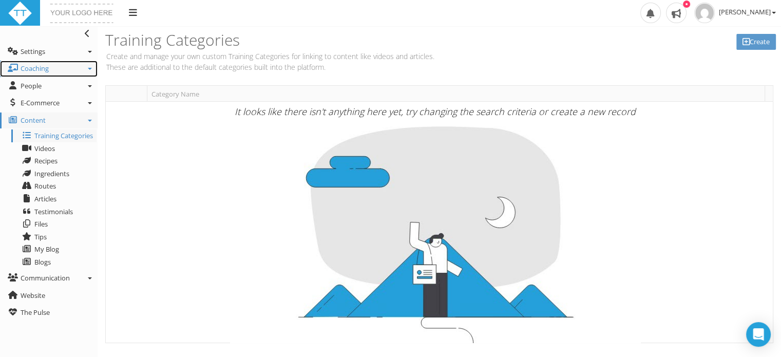
click at [57, 69] on link "Coaching" at bounding box center [49, 69] width 98 height 16
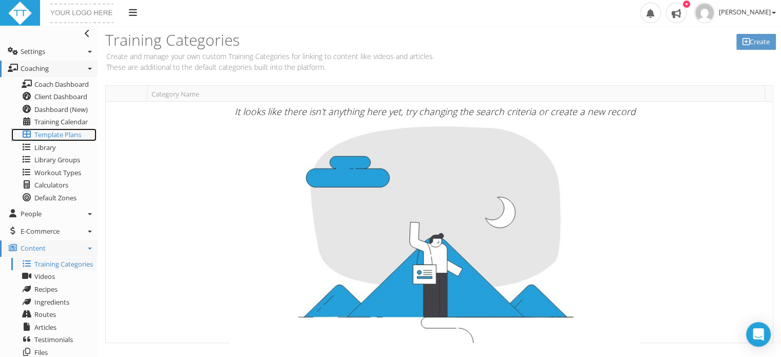
click at [52, 134] on span "Template Plans" at bounding box center [57, 134] width 47 height 9
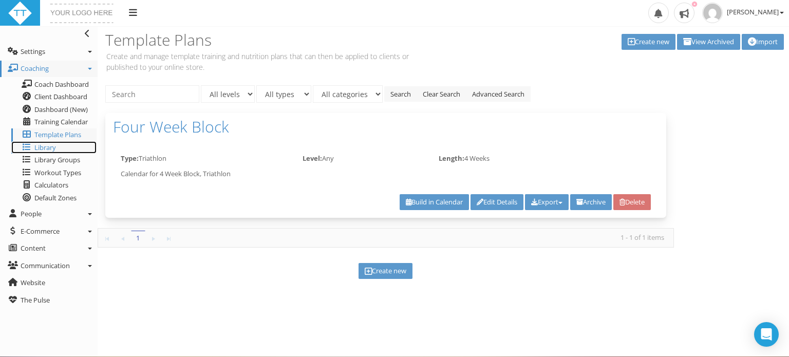
click at [51, 146] on span "Library" at bounding box center [45, 147] width 22 height 9
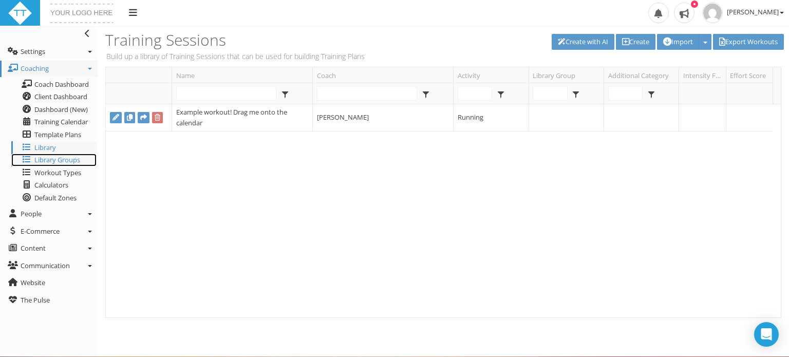
click at [52, 160] on span "Library Groups" at bounding box center [57, 159] width 46 height 9
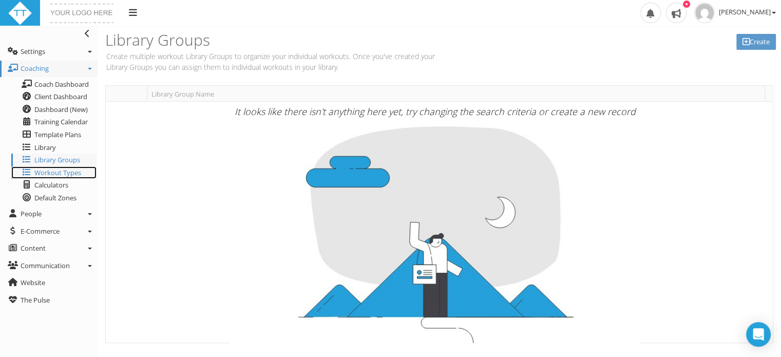
click at [51, 173] on span "Workout Types" at bounding box center [57, 172] width 47 height 9
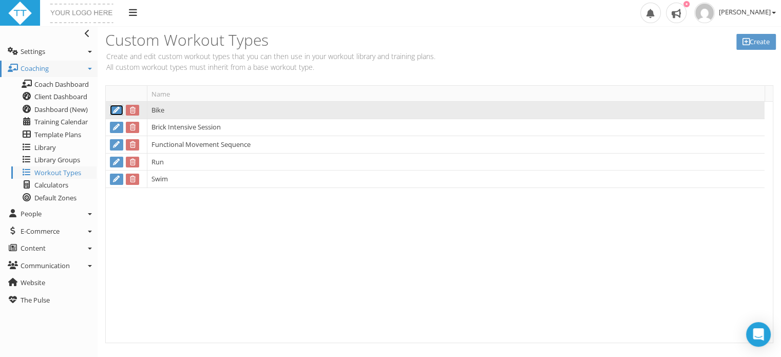
click at [115, 108] on icon at bounding box center [117, 110] width 8 height 7
type input "Bike"
select select "Bike"
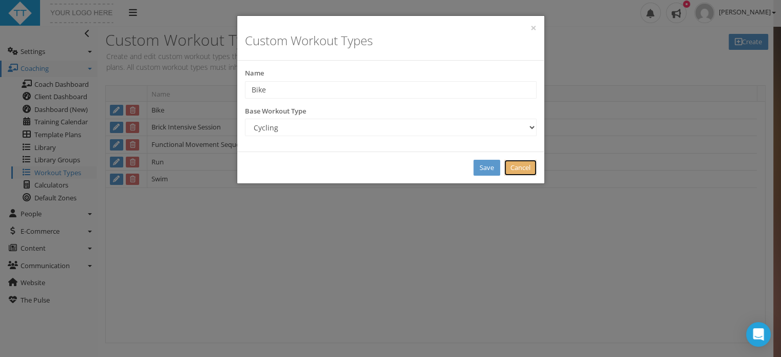
click at [523, 170] on link "Cancel" at bounding box center [520, 168] width 32 height 16
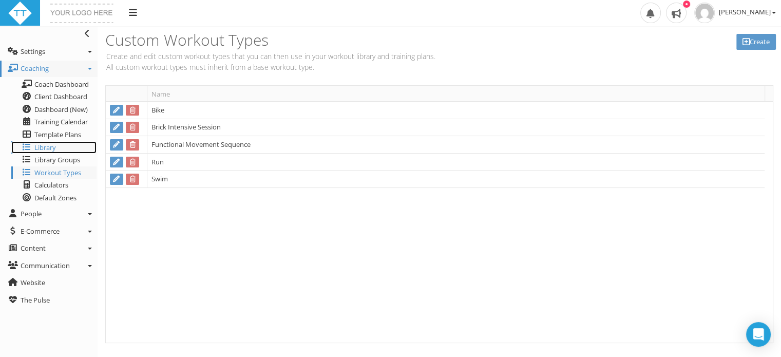
click at [46, 148] on span "Library" at bounding box center [45, 147] width 22 height 9
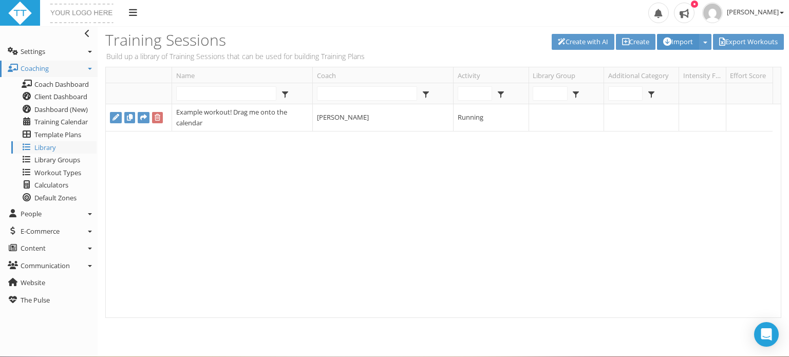
click at [670, 39] on button "Import" at bounding box center [678, 42] width 42 height 16
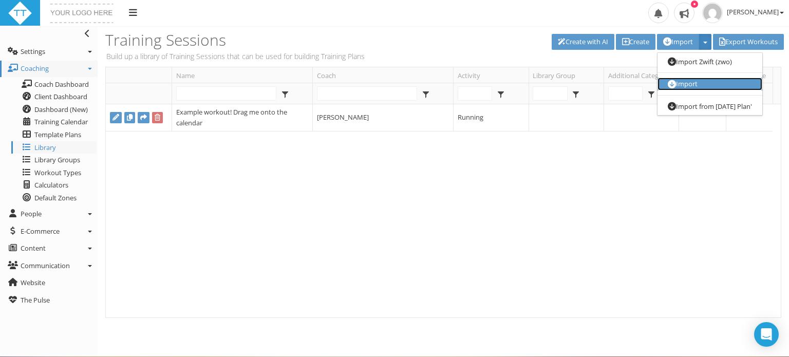
click at [684, 82] on link "Import" at bounding box center [710, 84] width 105 height 13
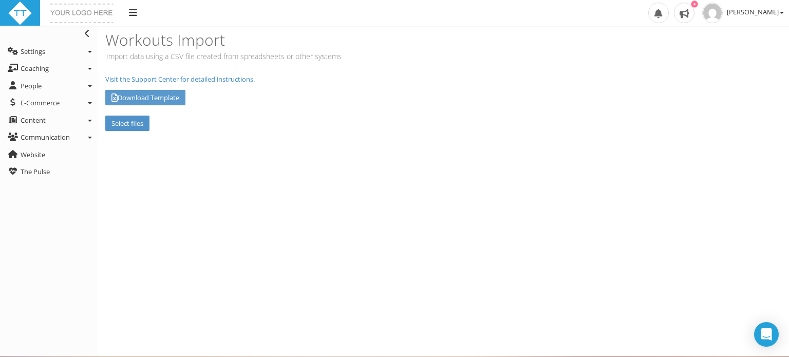
click at [127, 123] on label "Select files" at bounding box center [127, 124] width 44 height 16
click at [0, 0] on input "Select files" at bounding box center [0, 0] width 0 height 0
click at [757, 10] on span "[PERSON_NAME]" at bounding box center [755, 11] width 57 height 9
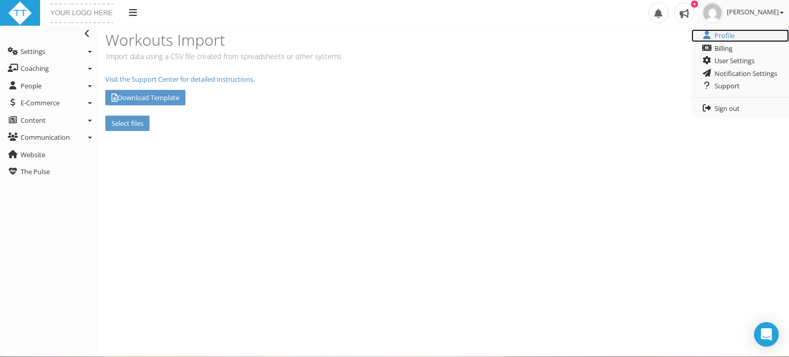
click at [721, 35] on link "Profile" at bounding box center [740, 35] width 98 height 13
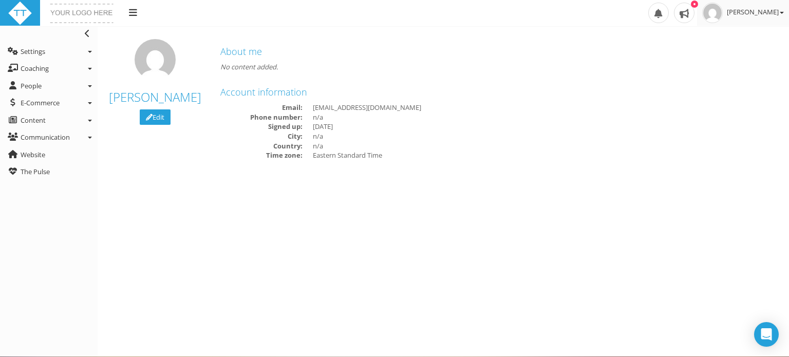
click at [751, 10] on span "[PERSON_NAME]" at bounding box center [755, 11] width 57 height 9
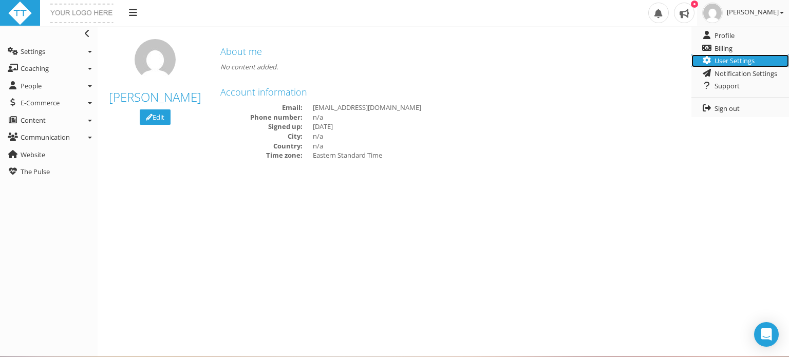
click at [725, 60] on link "User Settings" at bounding box center [740, 60] width 98 height 13
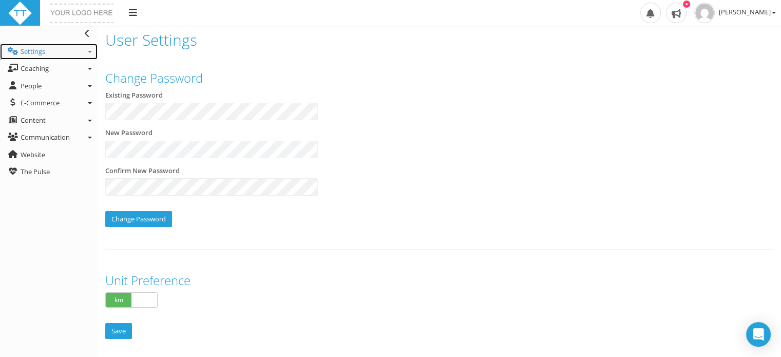
click at [35, 54] on span "Settings" at bounding box center [33, 51] width 25 height 9
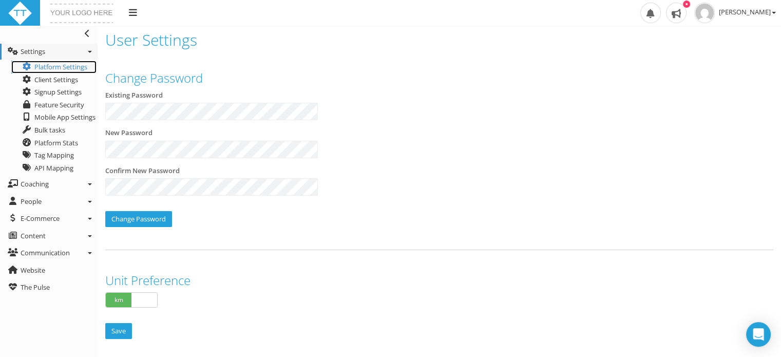
click at [49, 66] on link "Platform Settings" at bounding box center [53, 67] width 85 height 13
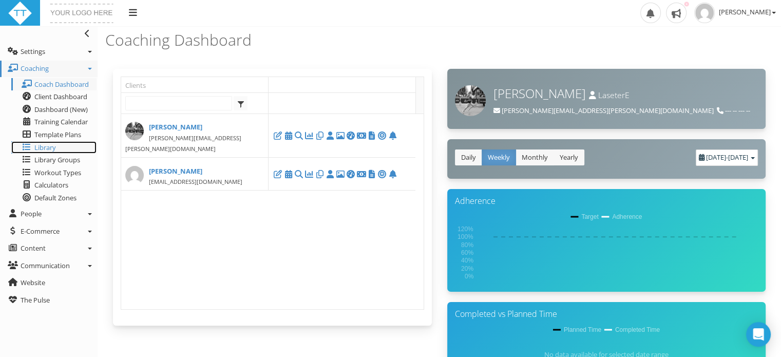
click at [39, 147] on span "Library" at bounding box center [45, 147] width 22 height 9
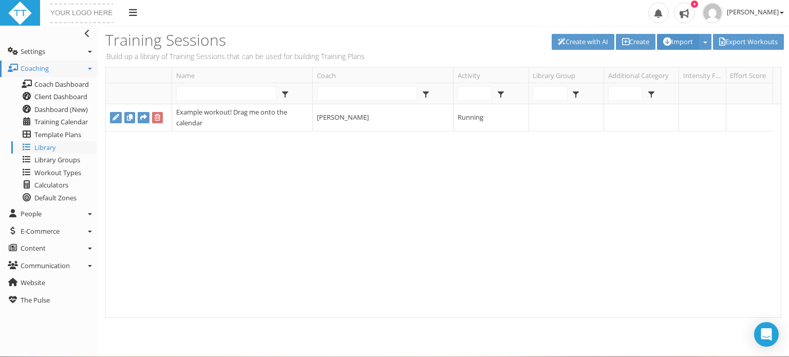
click at [681, 44] on button "Import" at bounding box center [678, 42] width 42 height 16
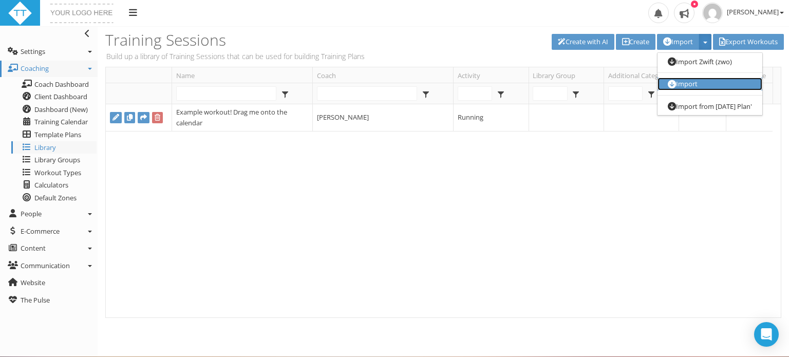
click at [681, 85] on link "Import" at bounding box center [710, 84] width 105 height 13
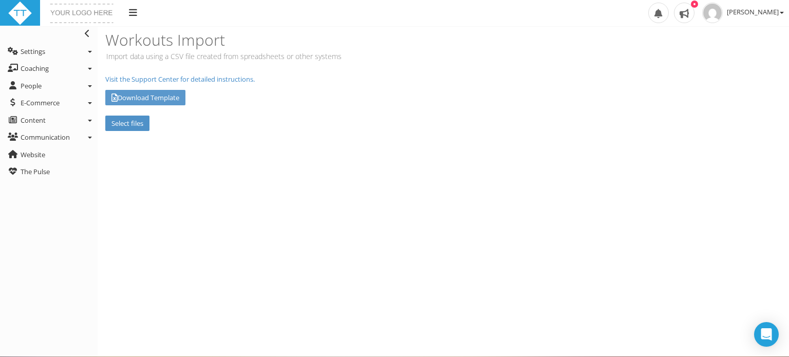
click at [135, 125] on label "Select files" at bounding box center [127, 124] width 44 height 16
click at [0, 0] on input "Select files" at bounding box center [0, 0] width 0 height 0
click at [232, 120] on input "Upload" at bounding box center [226, 124] width 34 height 16
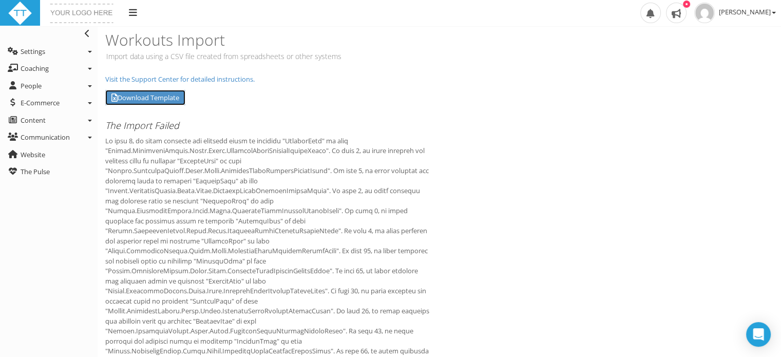
click at [166, 96] on link "Download Template" at bounding box center [145, 98] width 80 height 16
click at [183, 80] on link "Visit the Support Center for detailed instructions." at bounding box center [179, 78] width 149 height 9
click at [83, 31] on link "Toggle navigation" at bounding box center [49, 34] width 98 height 16
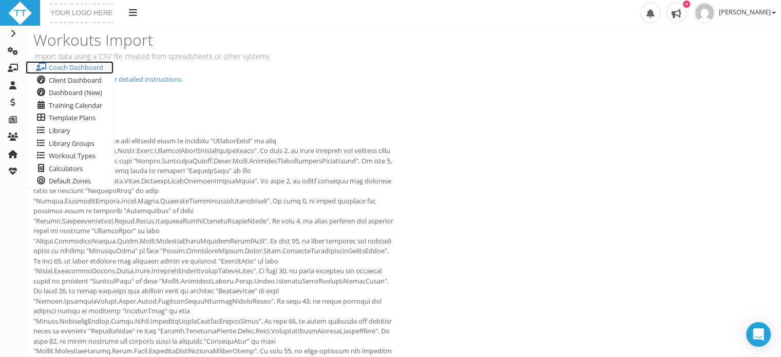
click at [64, 70] on span "Coach Dashboard" at bounding box center [76, 67] width 54 height 9
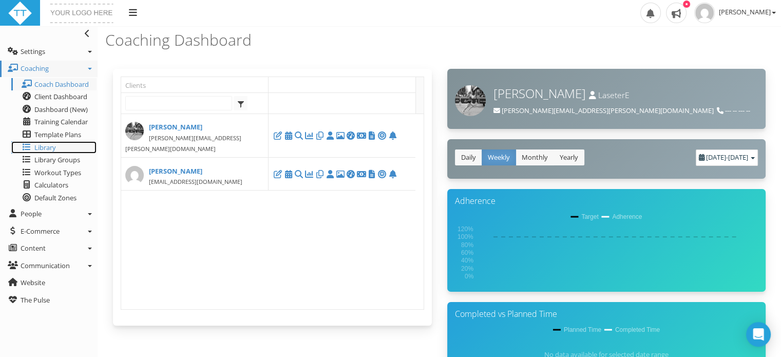
click at [46, 151] on span "Library" at bounding box center [45, 147] width 22 height 9
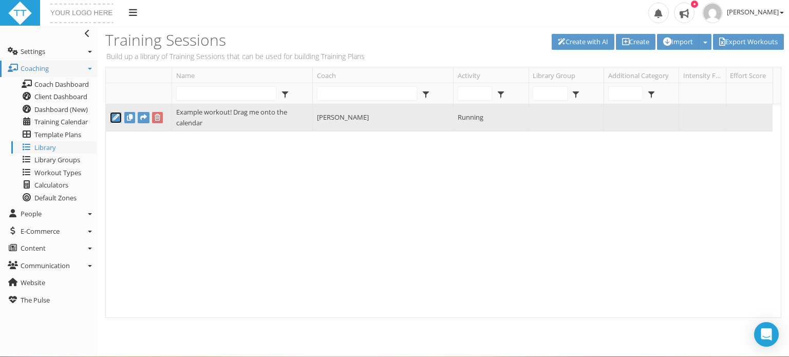
click at [117, 116] on icon at bounding box center [116, 117] width 7 height 7
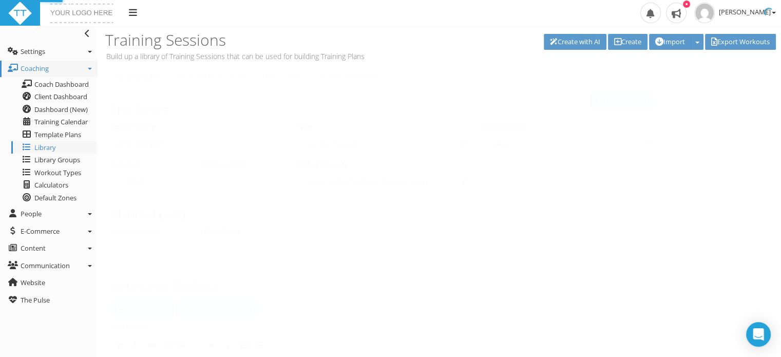
type input "Example workout! Drag me onto the calendar"
select select "91939a62-6b13-49b7-8155-451fdc1cad9e"
select select
select select "91939a62-6b13-49b7-8155-451fdc1cad9e"
